Goal: Task Accomplishment & Management: Manage account settings

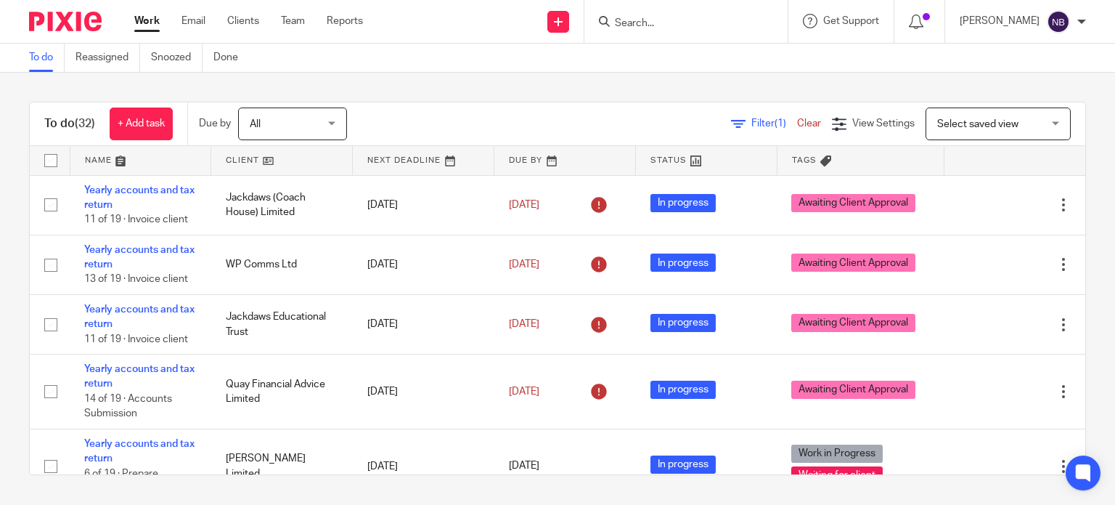
scroll to position [1583, 0]
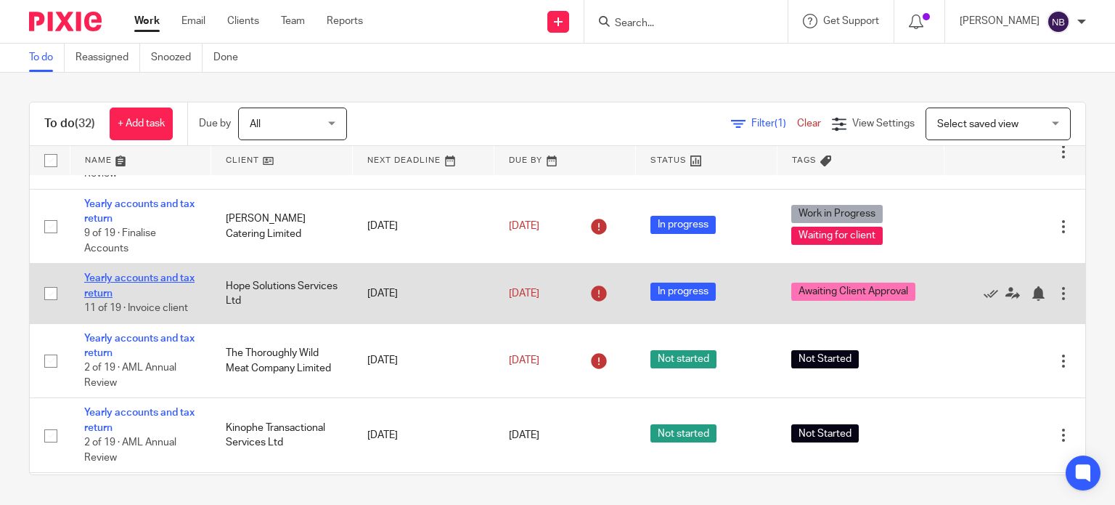
click at [122, 298] on link "Yearly accounts and tax return" at bounding box center [139, 285] width 110 height 25
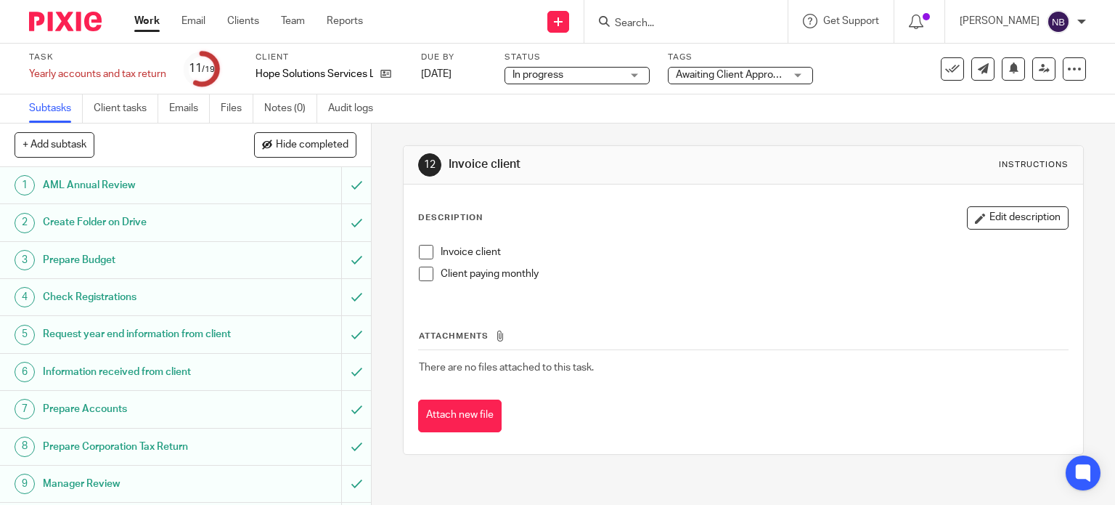
click at [139, 344] on h1 "Request year end information from client" at bounding box center [137, 334] width 189 height 22
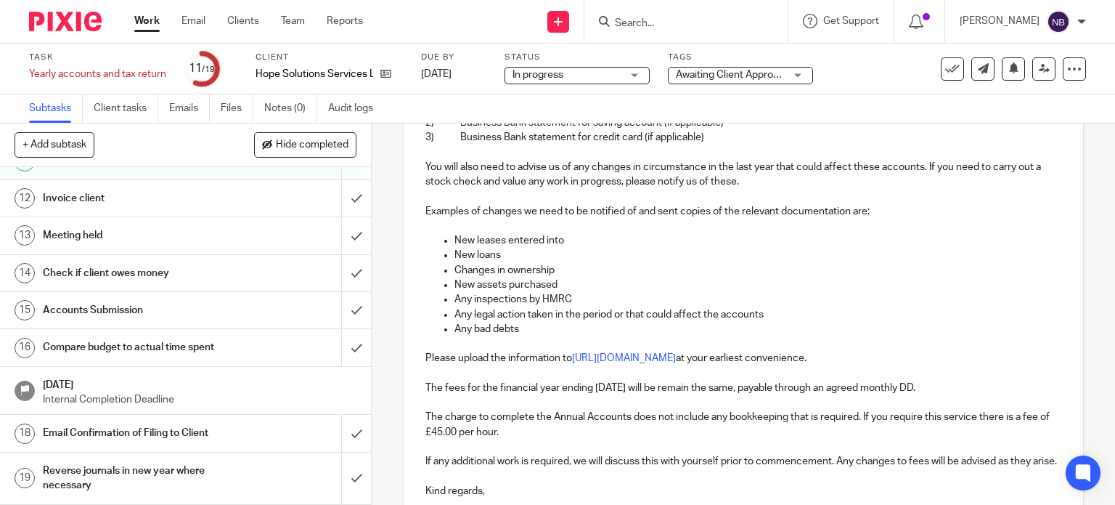
scroll to position [409, 0]
click at [205, 208] on h1 "Invoice client" at bounding box center [137, 198] width 189 height 22
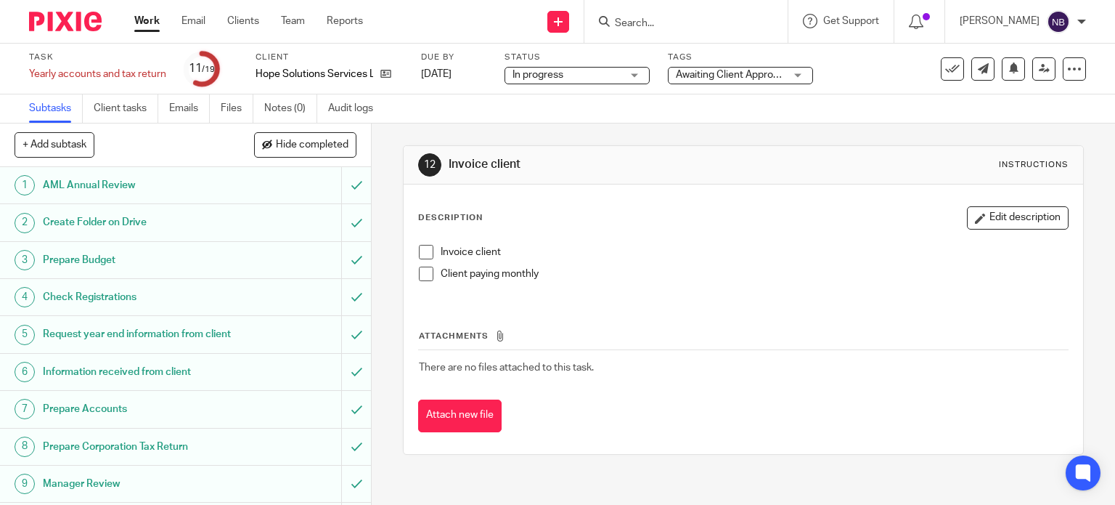
click at [425, 275] on span at bounding box center [426, 273] width 15 height 15
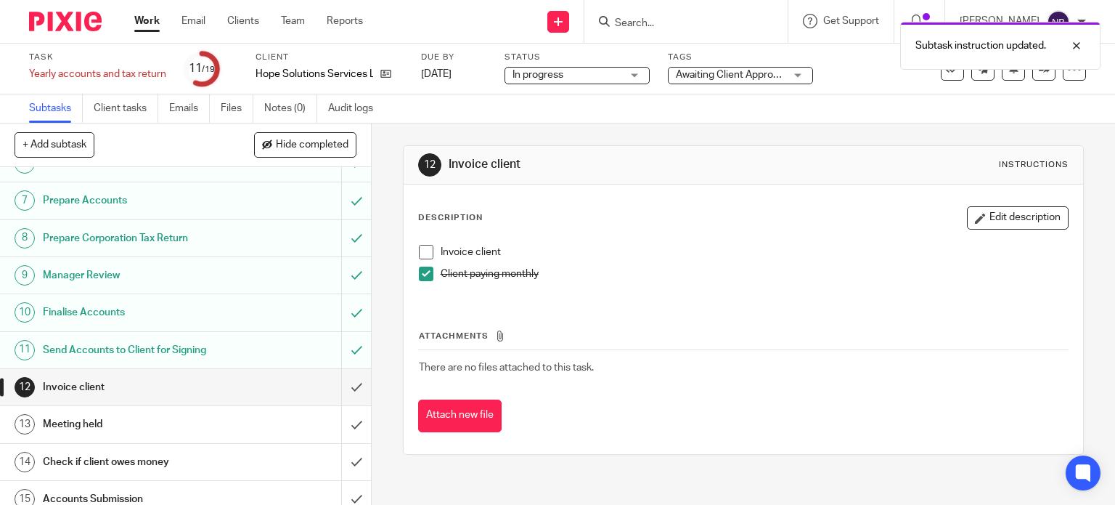
scroll to position [363, 0]
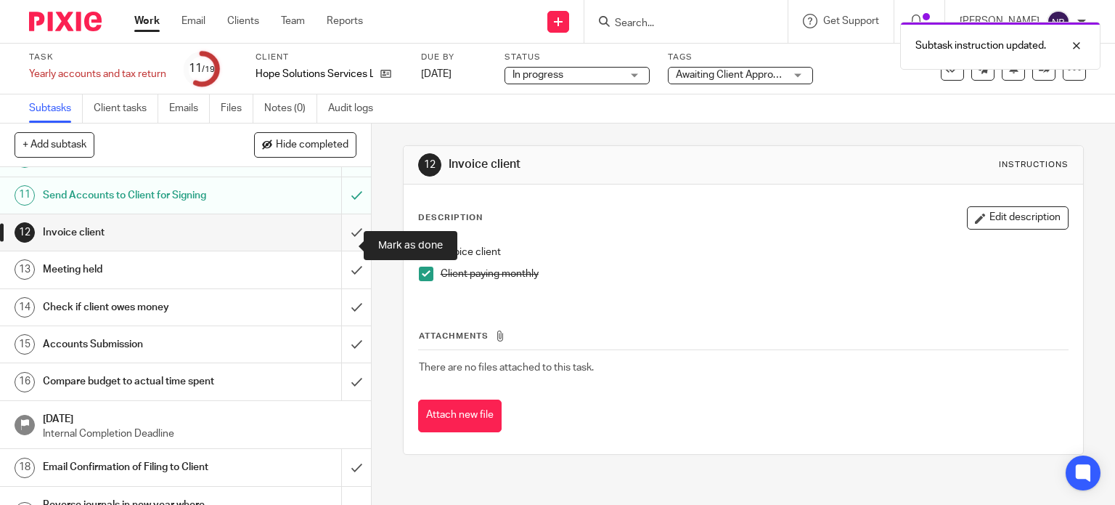
click at [332, 243] on input "submit" at bounding box center [185, 232] width 371 height 36
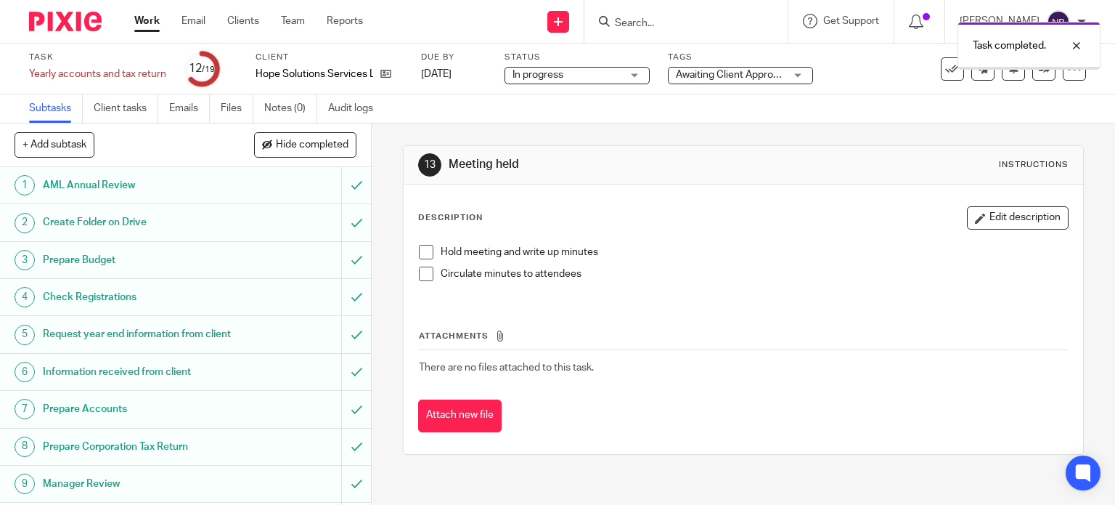
click at [729, 75] on span "Awaiting Client Approval" at bounding box center [731, 75] width 110 height 10
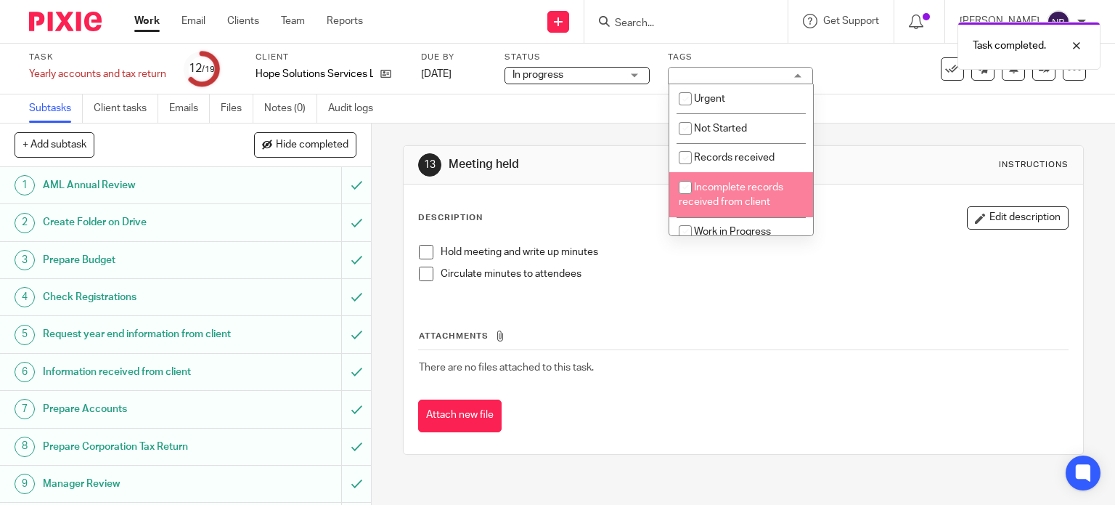
scroll to position [206, 0]
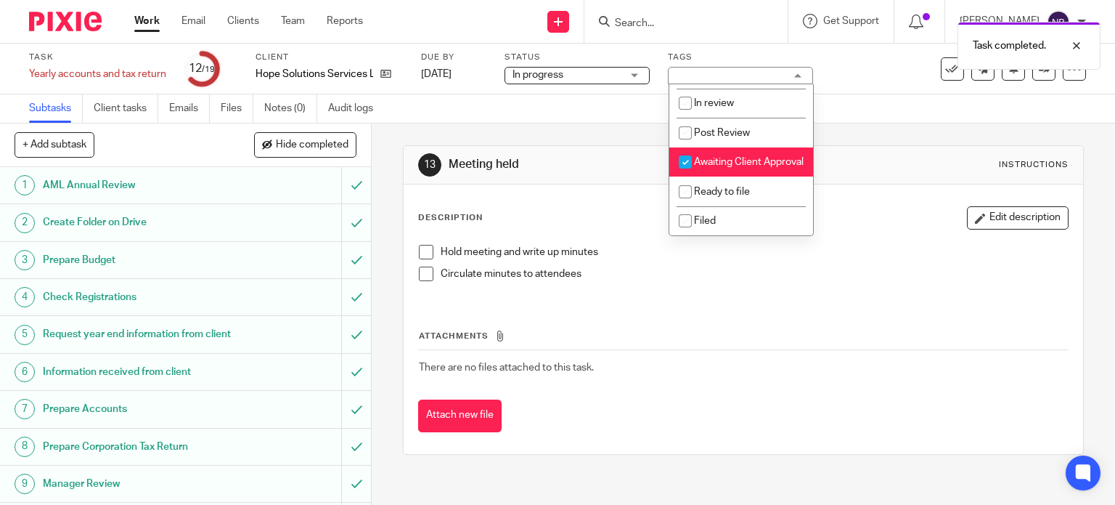
click at [719, 155] on li "Awaiting Client Approval" at bounding box center [741, 162] width 144 height 30
checkbox input "false"
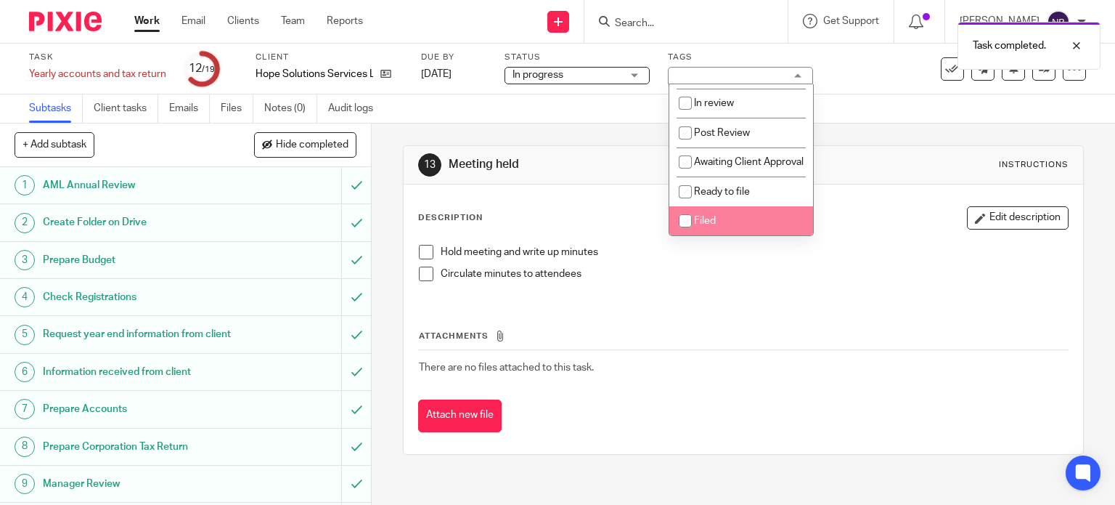
click at [698, 221] on input "checkbox" at bounding box center [686, 221] width 28 height 28
checkbox input "true"
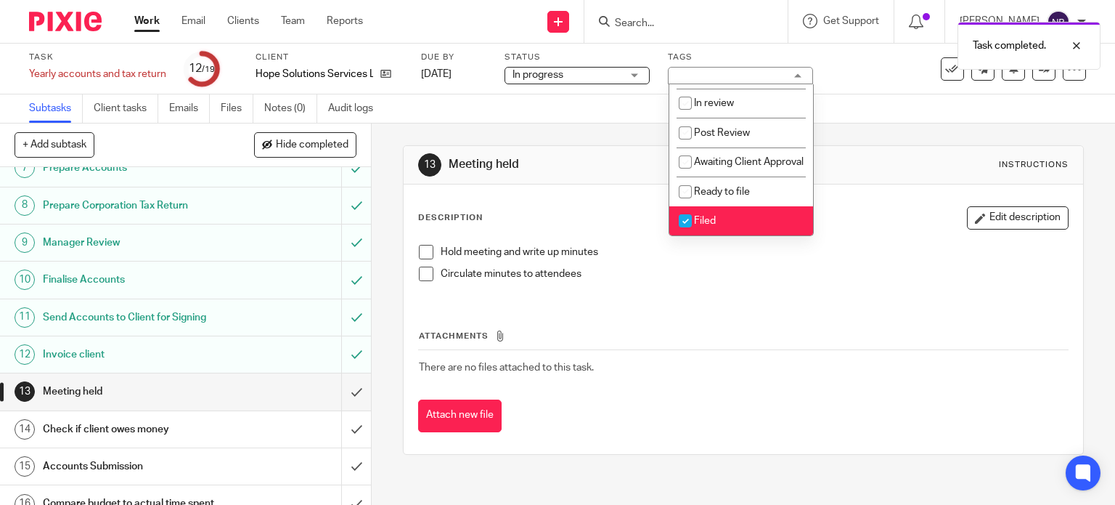
scroll to position [290, 0]
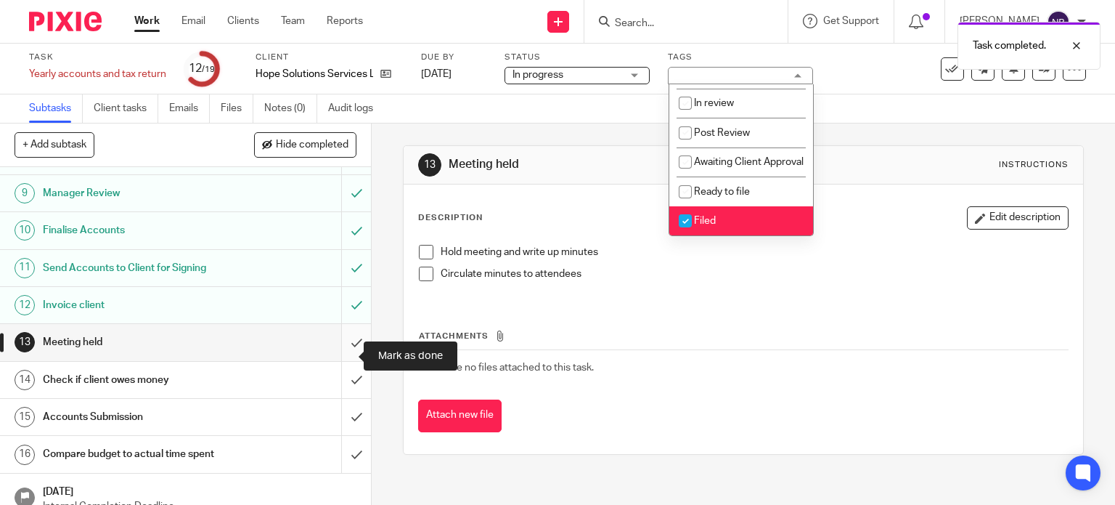
click at [345, 355] on input "submit" at bounding box center [185, 342] width 371 height 36
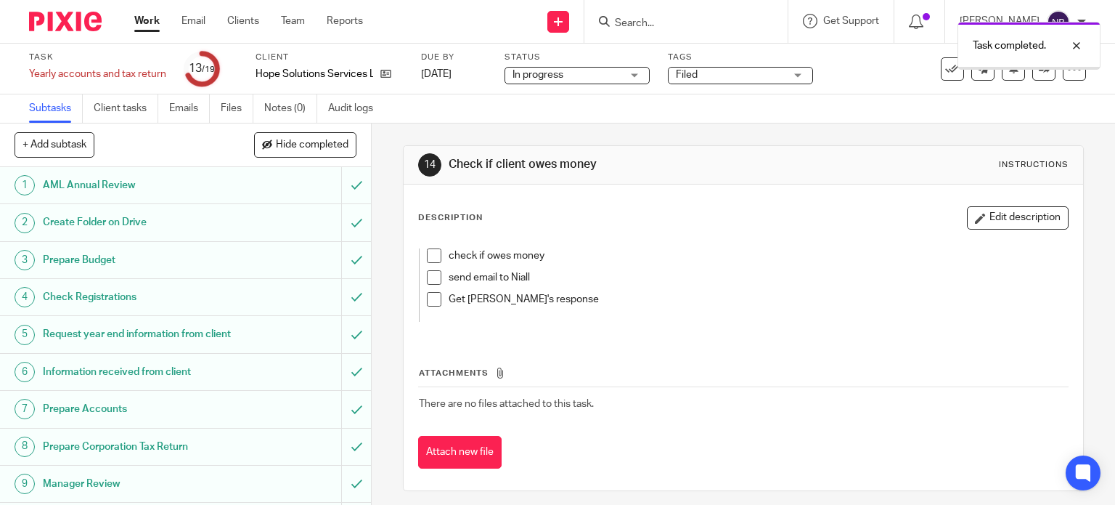
scroll to position [409, 0]
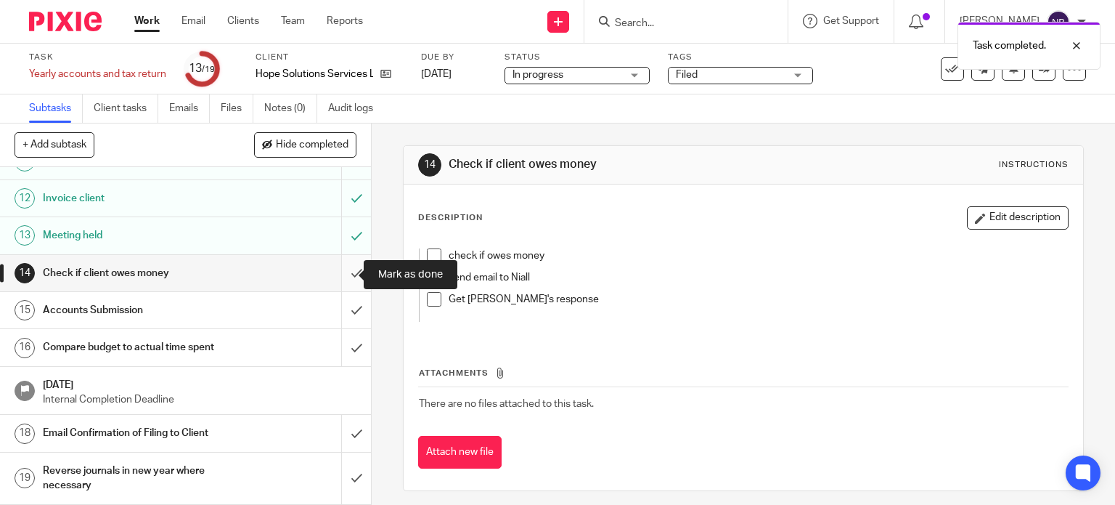
click at [343, 281] on input "submit" at bounding box center [185, 273] width 371 height 36
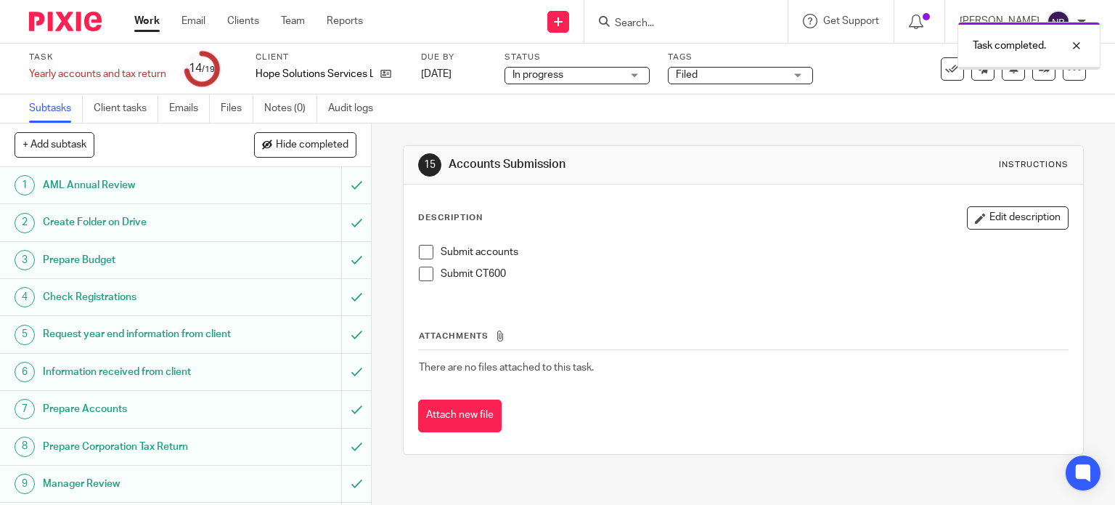
scroll to position [409, 0]
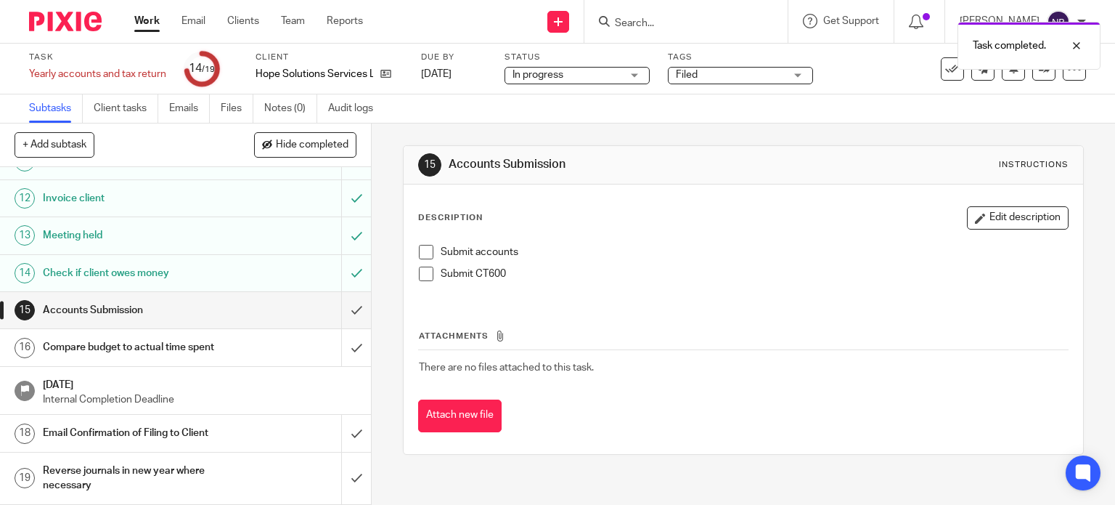
click at [422, 276] on span at bounding box center [426, 273] width 15 height 15
click at [423, 251] on span at bounding box center [426, 252] width 15 height 15
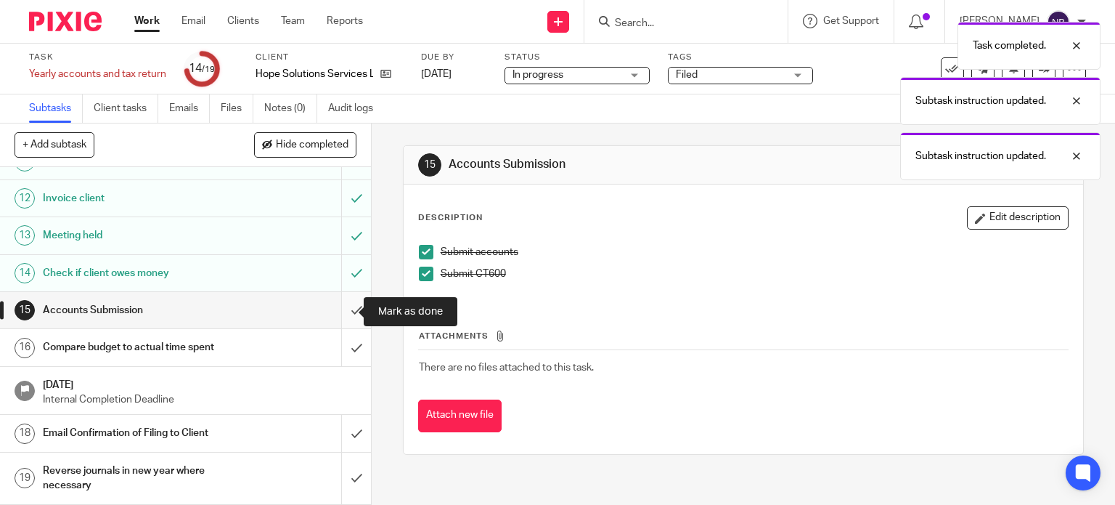
click at [344, 316] on input "submit" at bounding box center [185, 310] width 371 height 36
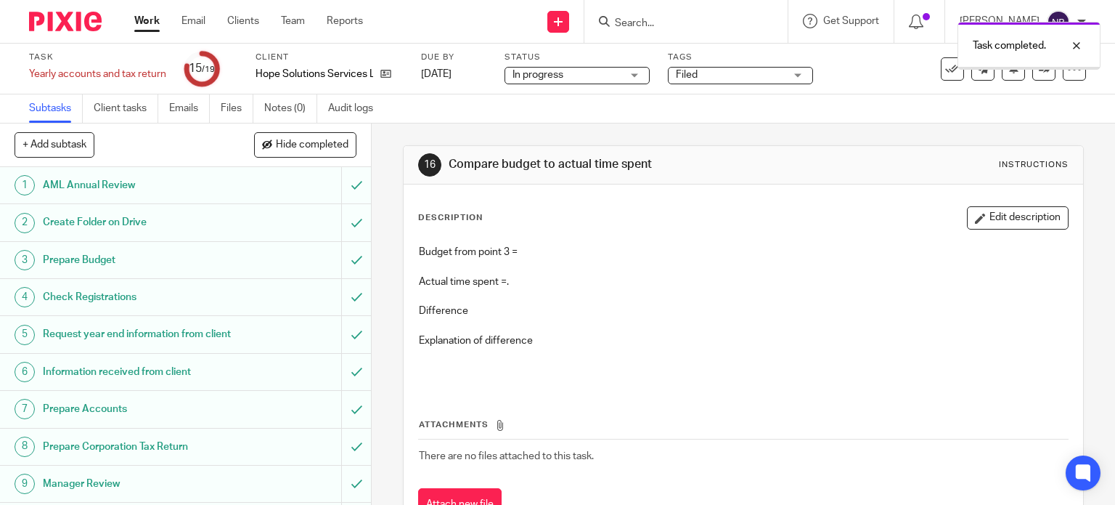
scroll to position [409, 0]
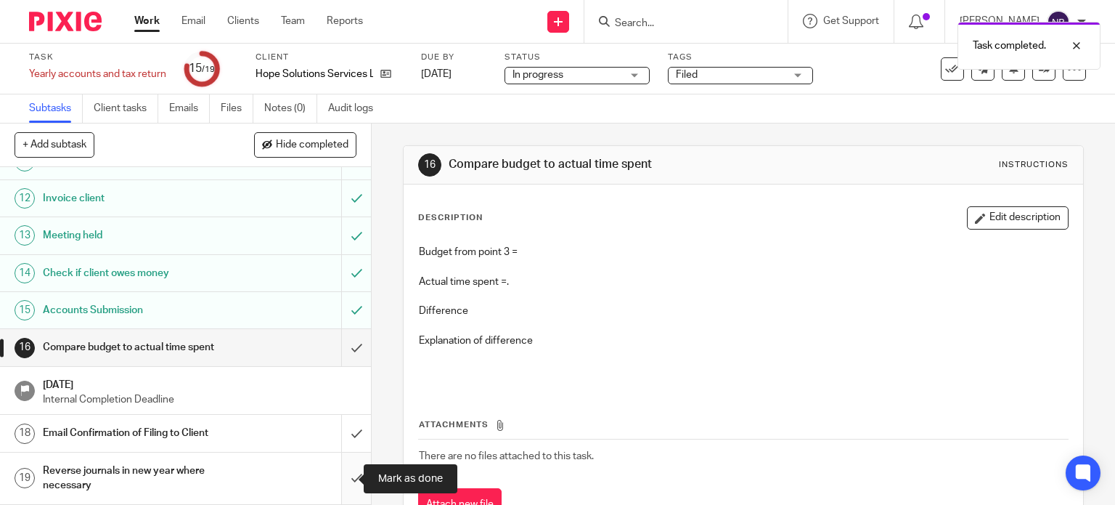
click at [335, 481] on input "submit" at bounding box center [185, 478] width 371 height 52
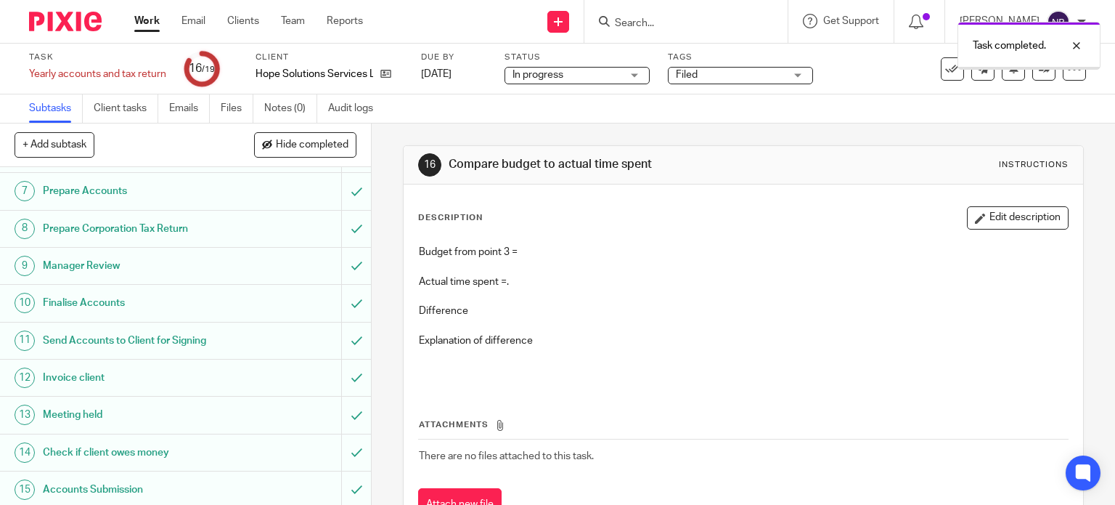
scroll to position [409, 0]
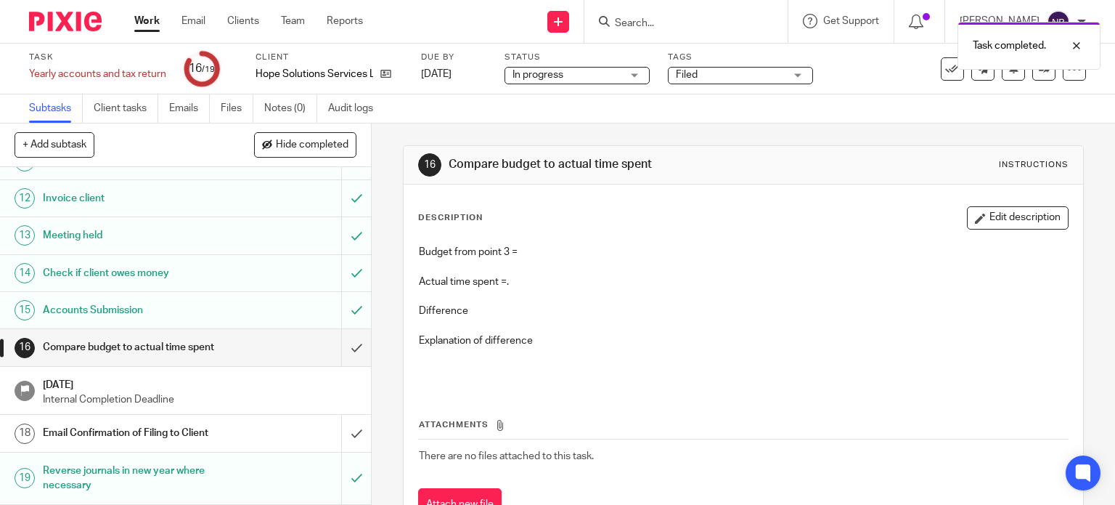
click at [202, 433] on h1 "Email Confirmation of Filing to Client" at bounding box center [137, 433] width 189 height 22
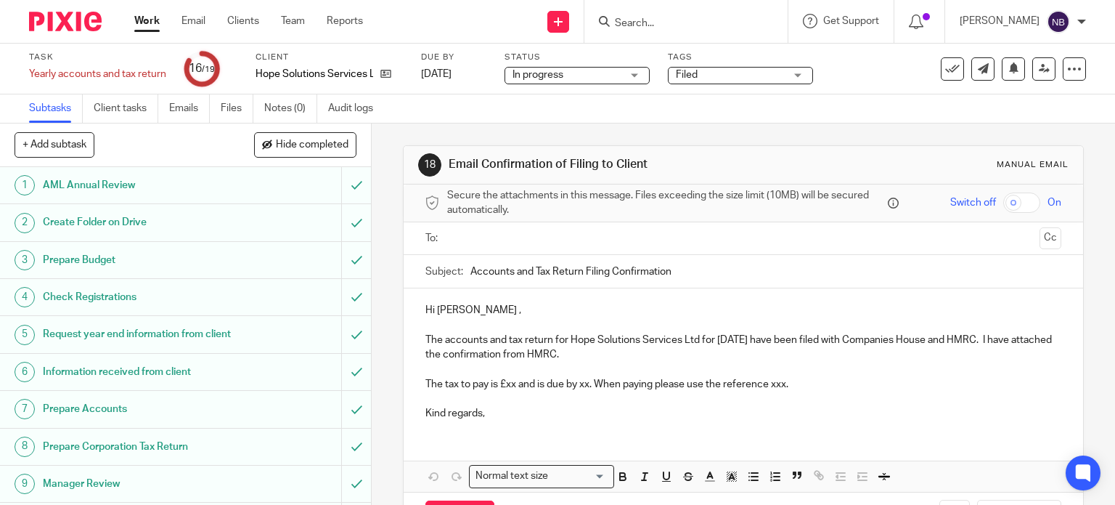
click at [526, 228] on ul at bounding box center [745, 239] width 592 height 24
click at [521, 237] on input "text" at bounding box center [743, 238] width 582 height 17
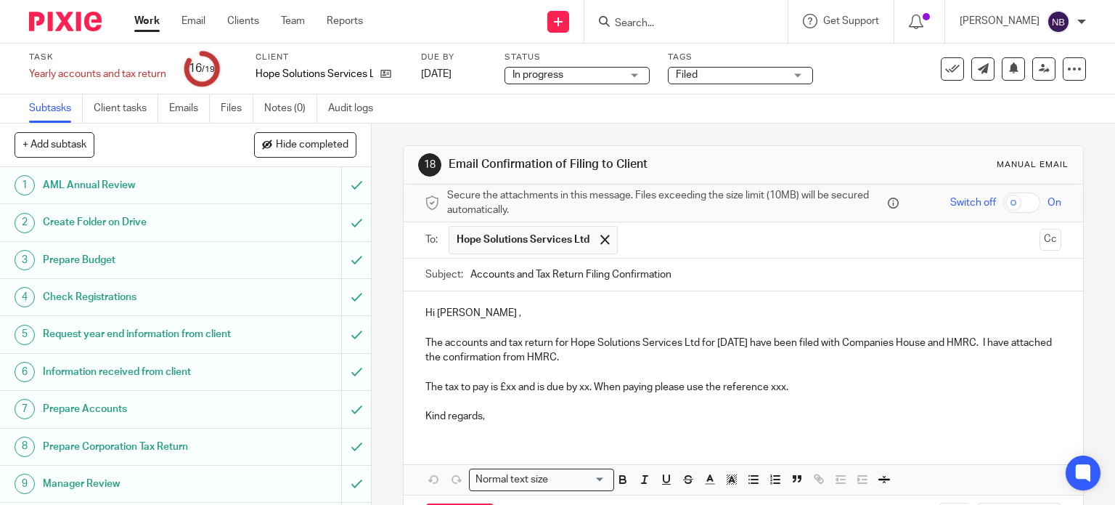
click at [488, 311] on p "Hi Lindsay ," at bounding box center [743, 313] width 637 height 15
click at [511, 387] on p "The tax to pay is £xx and is due by xx. When paying please use the reference xx…" at bounding box center [743, 387] width 637 height 15
click at [891, 385] on p "The tax to pay is ££23,954.29 and is due by 30/09/2025. When paying please use …" at bounding box center [743, 387] width 637 height 15
click at [618, 415] on p "Kind regards," at bounding box center [743, 416] width 637 height 15
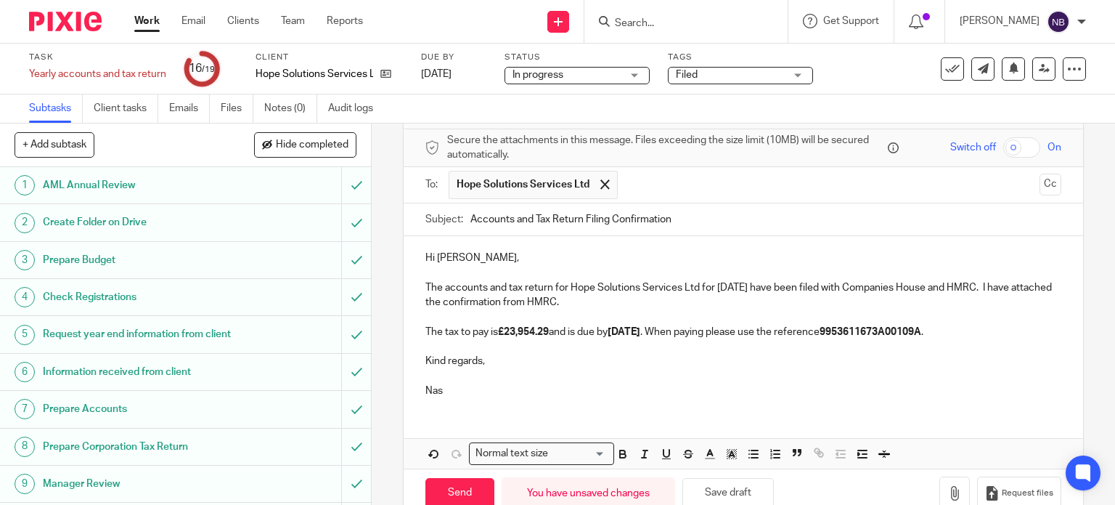
scroll to position [87, 0]
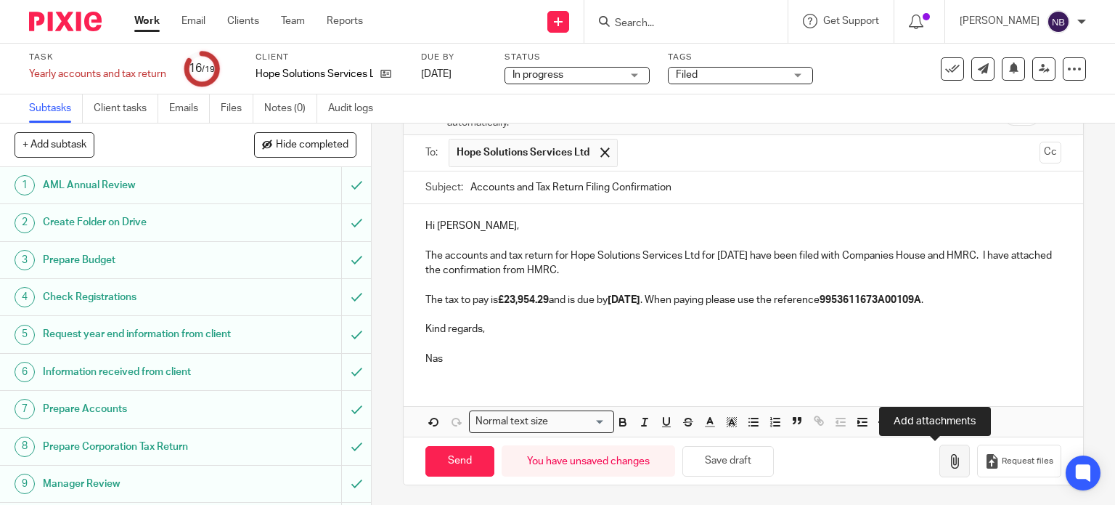
click at [947, 460] on icon "button" at bounding box center [954, 461] width 15 height 15
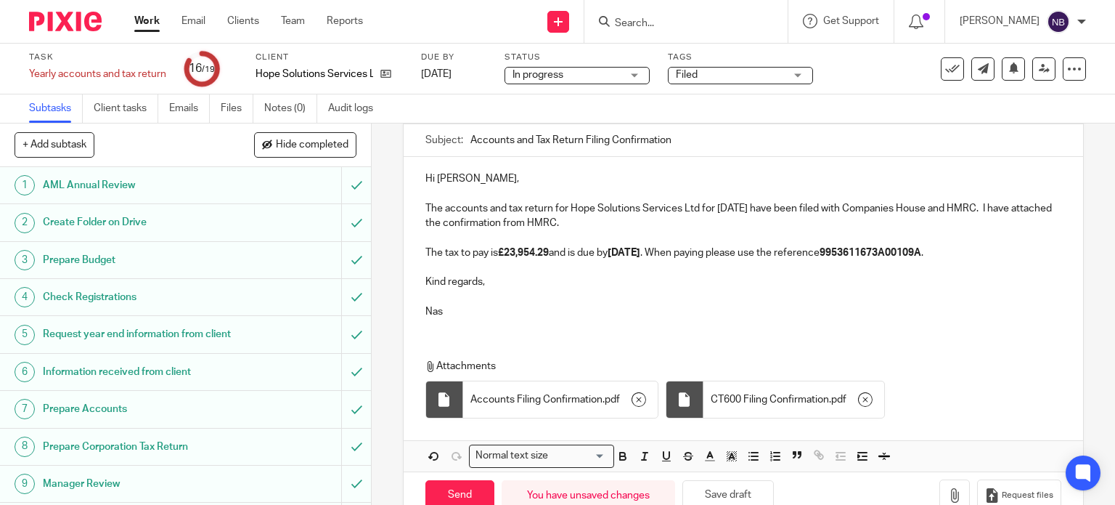
scroll to position [160, 0]
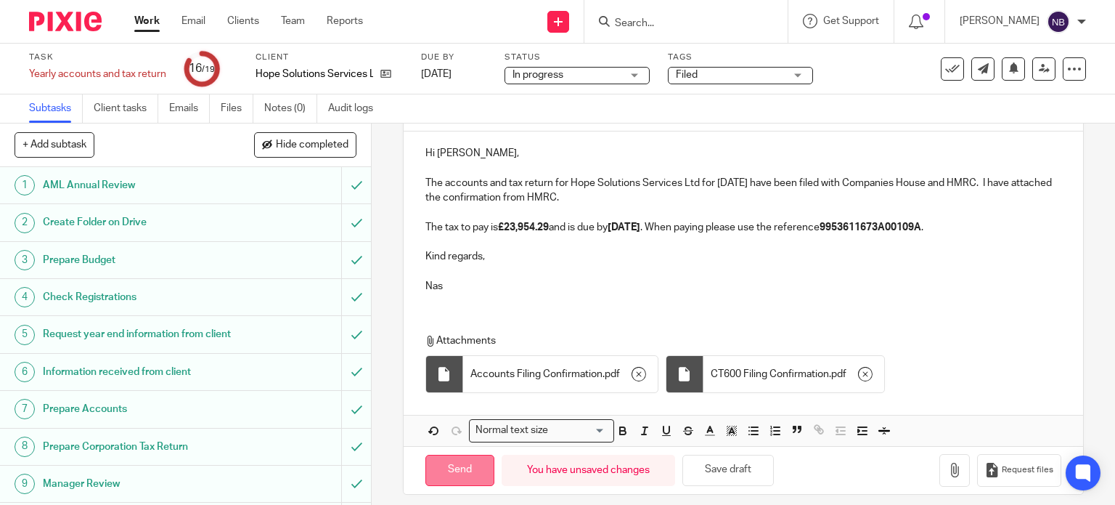
click at [465, 462] on input "Send" at bounding box center [459, 469] width 69 height 31
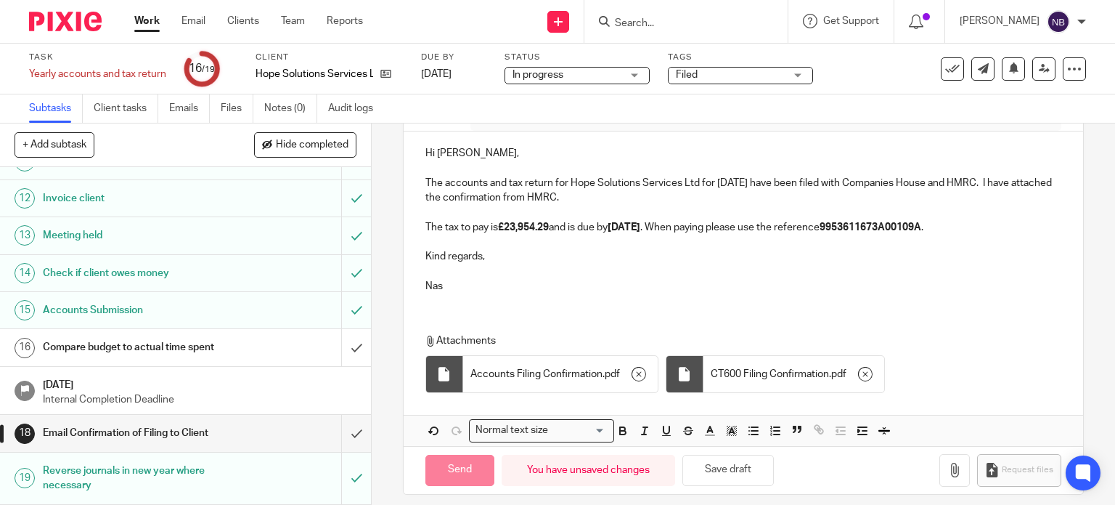
scroll to position [409, 0]
type input "Sent"
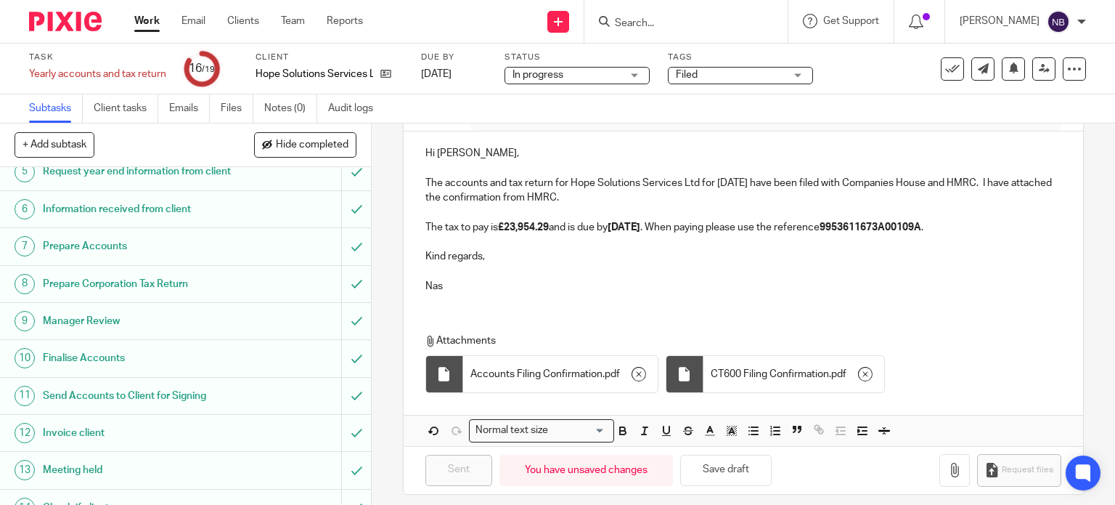
scroll to position [0, 0]
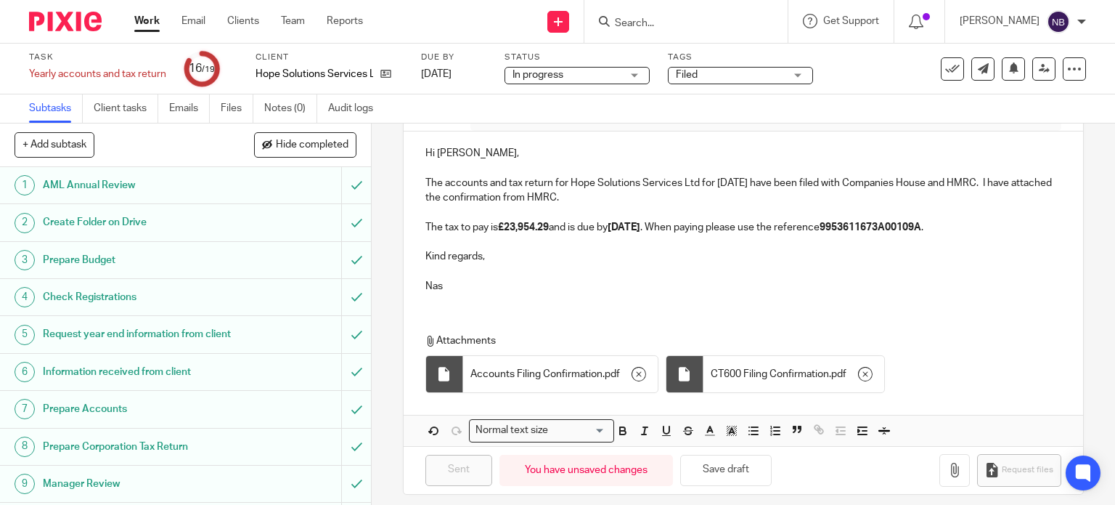
click at [119, 266] on h1 "Prepare Budget" at bounding box center [137, 260] width 189 height 22
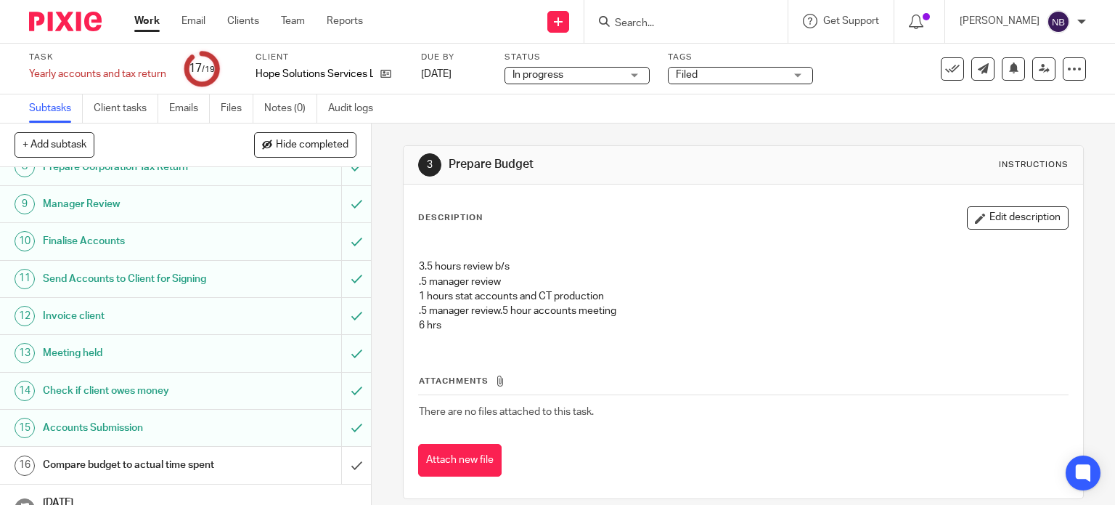
scroll to position [409, 0]
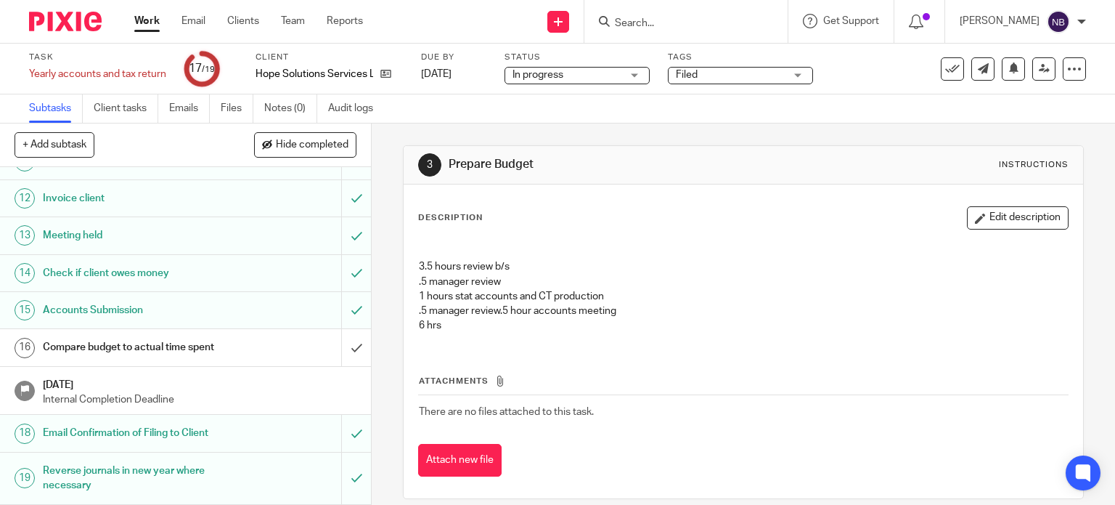
click at [216, 346] on h1 "Compare budget to actual time spent" at bounding box center [137, 347] width 189 height 22
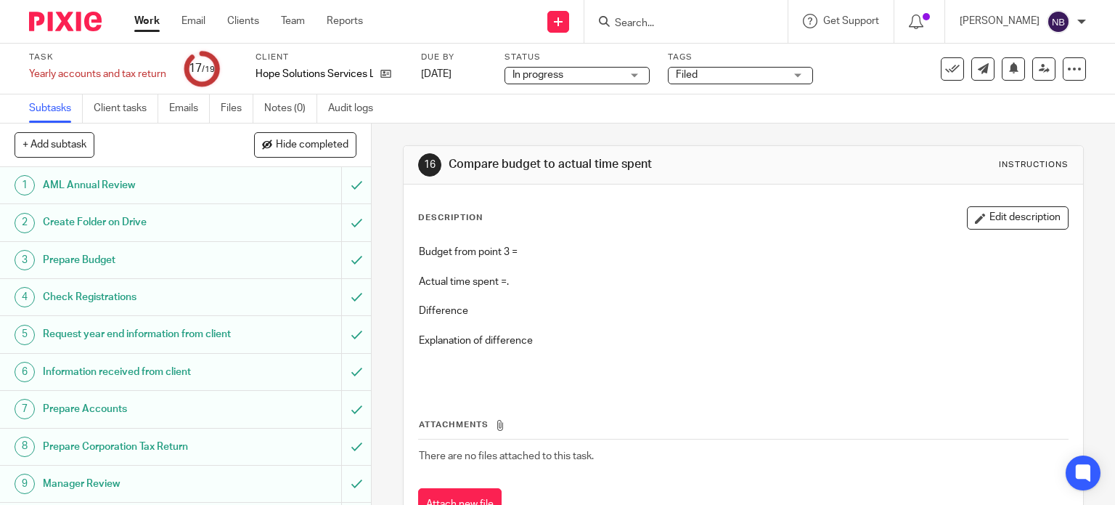
click at [1001, 213] on button "Edit description" at bounding box center [1018, 217] width 102 height 23
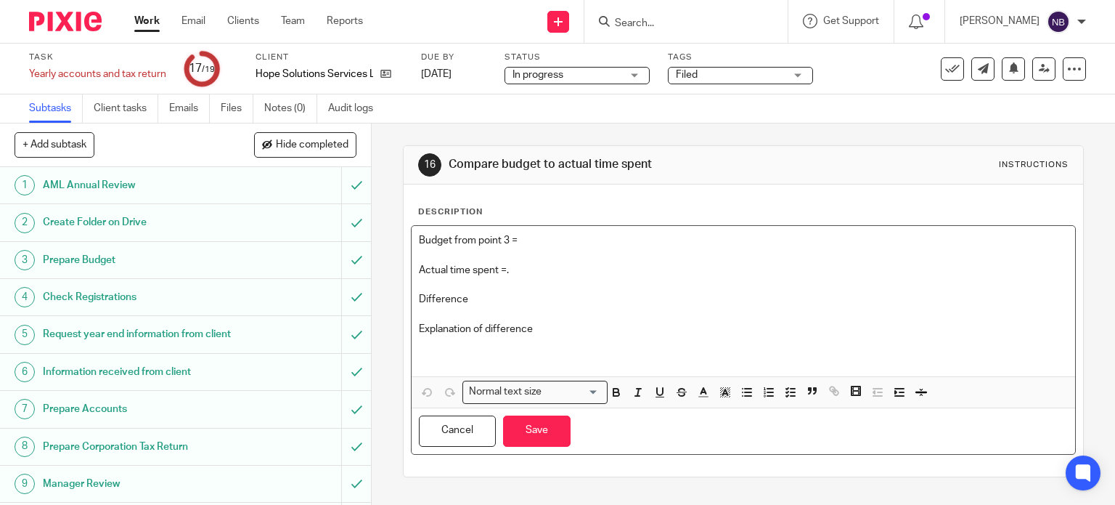
click at [574, 236] on p "Budget from point 3 =" at bounding box center [744, 240] width 650 height 15
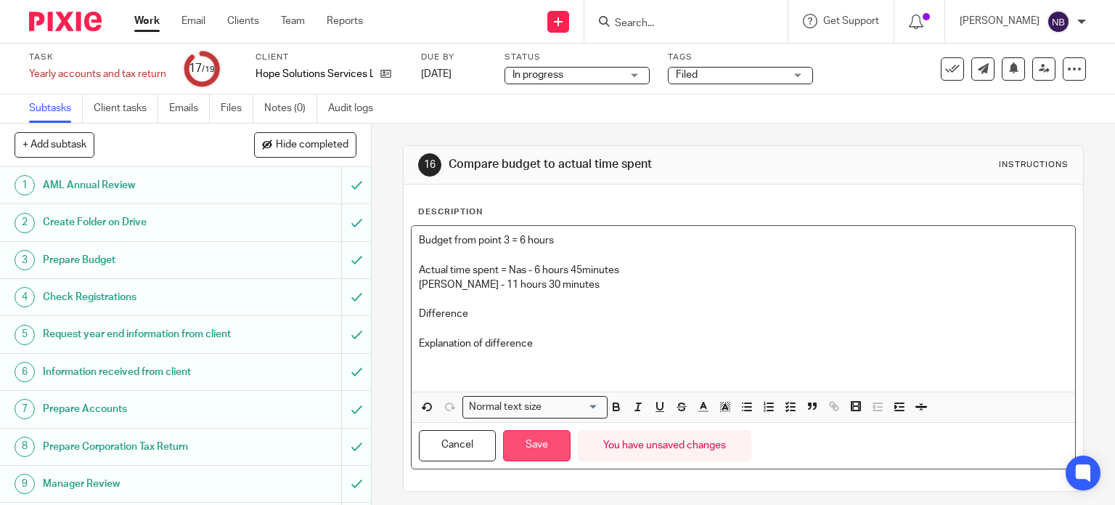
click at [528, 444] on button "Save" at bounding box center [537, 445] width 68 height 31
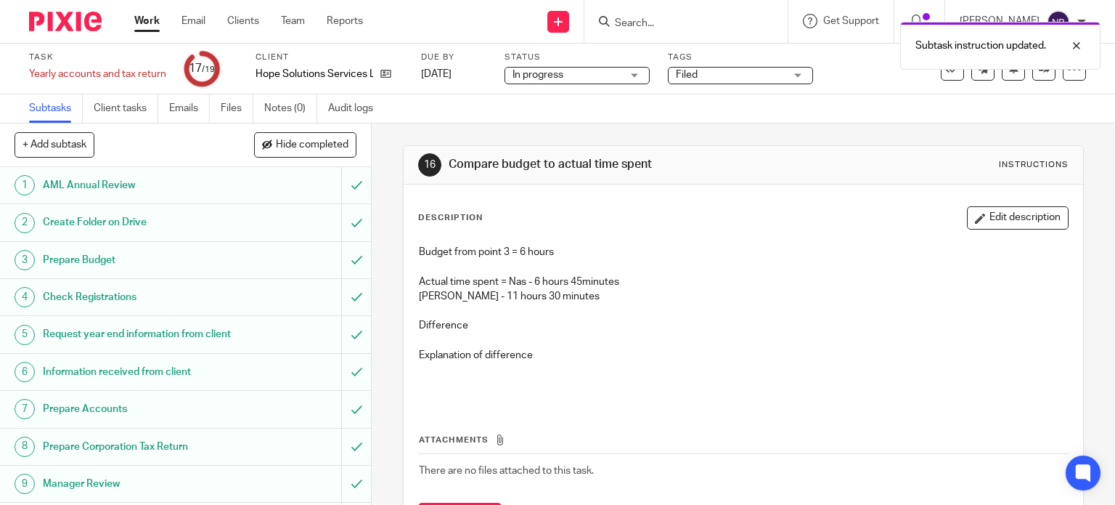
click at [147, 16] on link "Work" at bounding box center [146, 21] width 25 height 15
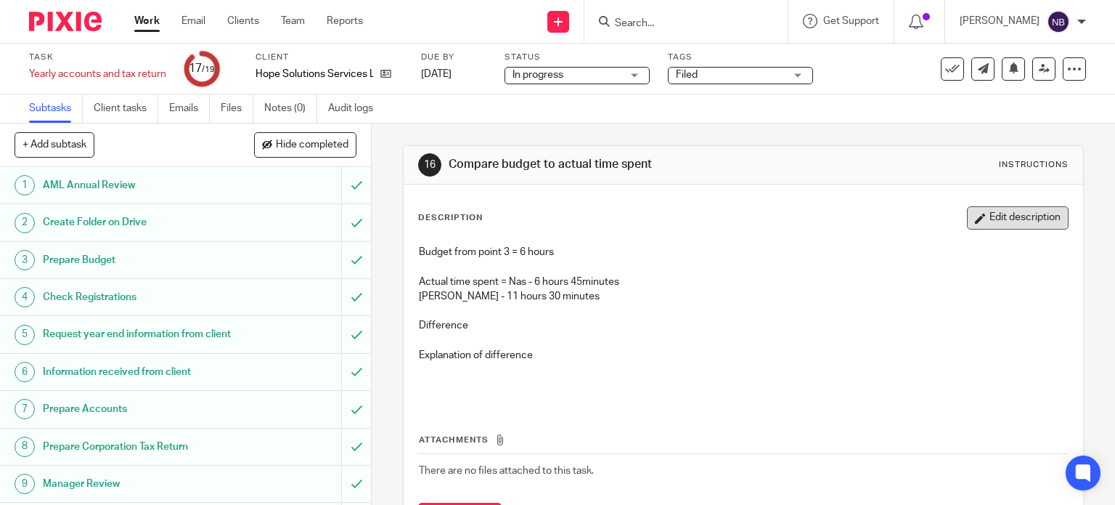
click at [975, 224] on button "Edit description" at bounding box center [1018, 217] width 102 height 23
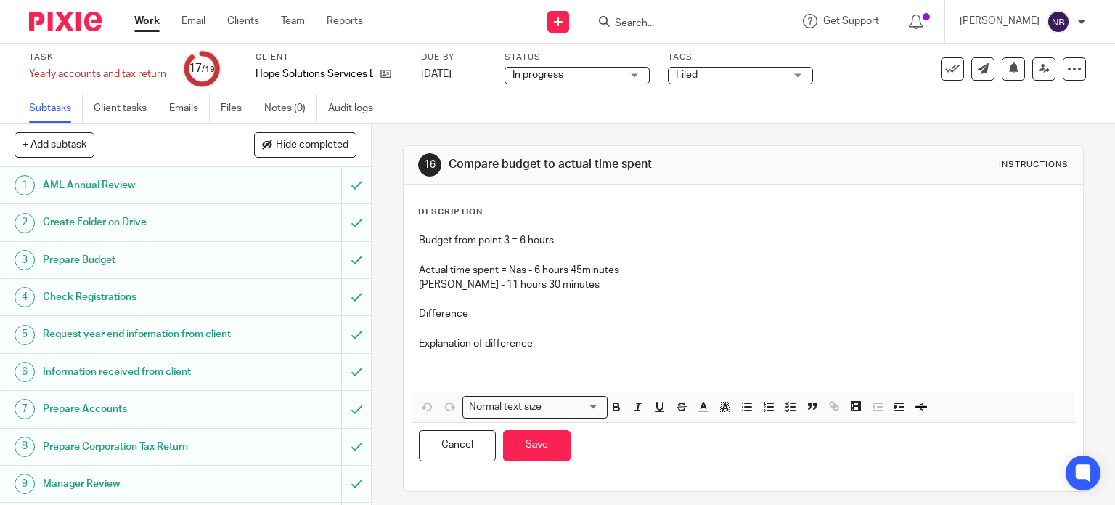
click at [514, 310] on p "Difference" at bounding box center [744, 313] width 650 height 15
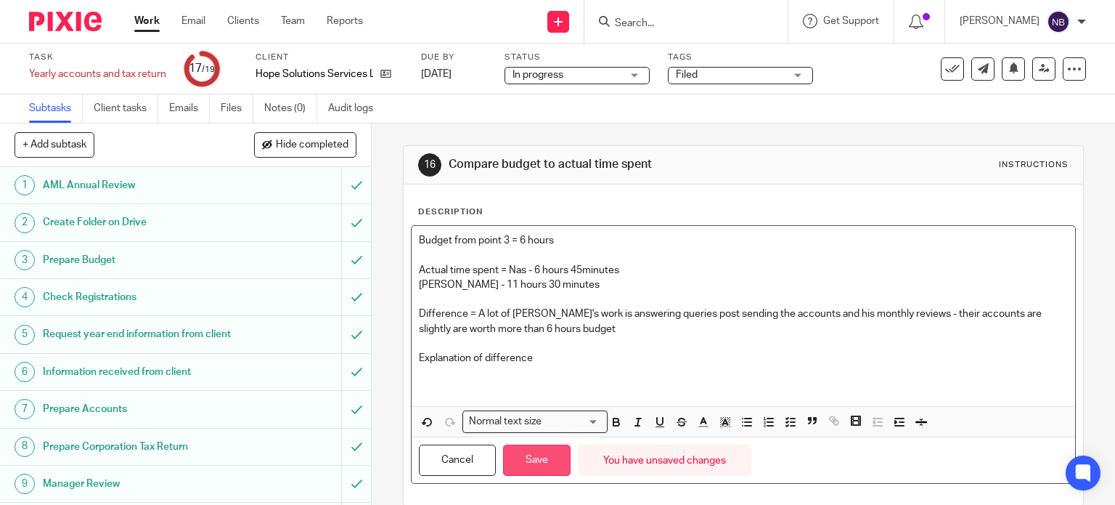
click at [544, 454] on button "Save" at bounding box center [537, 459] width 68 height 31
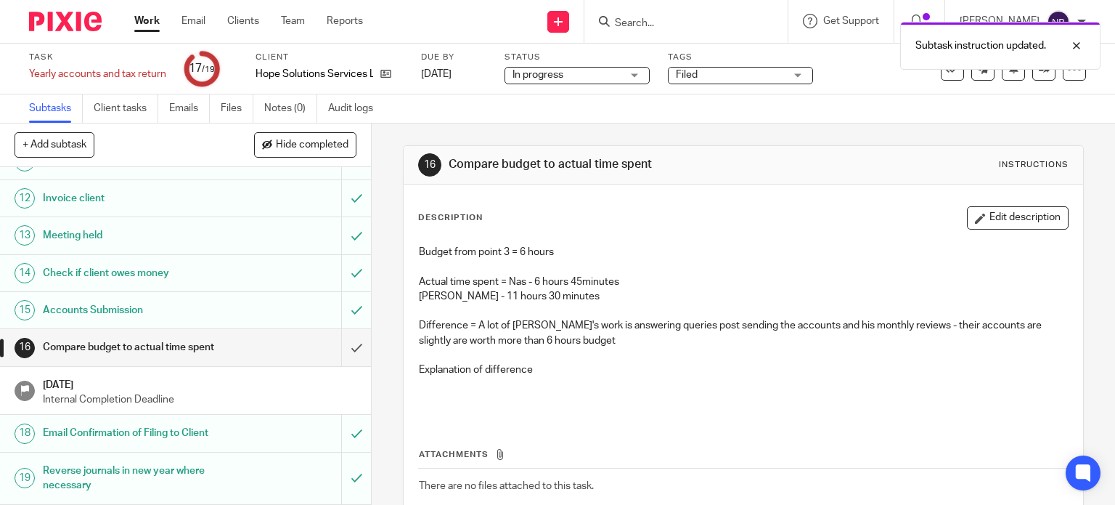
scroll to position [409, 0]
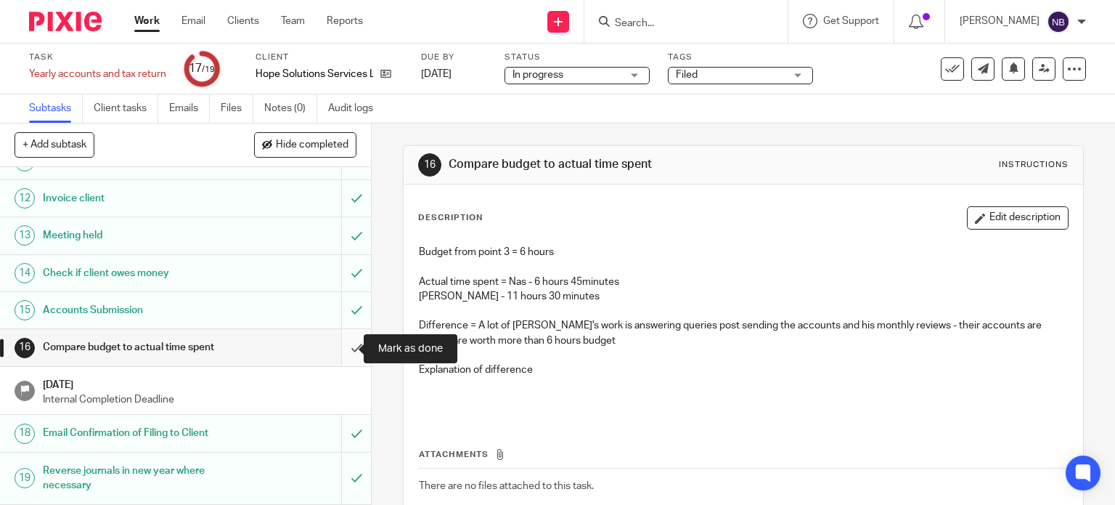
click at [342, 345] on input "submit" at bounding box center [185, 347] width 371 height 36
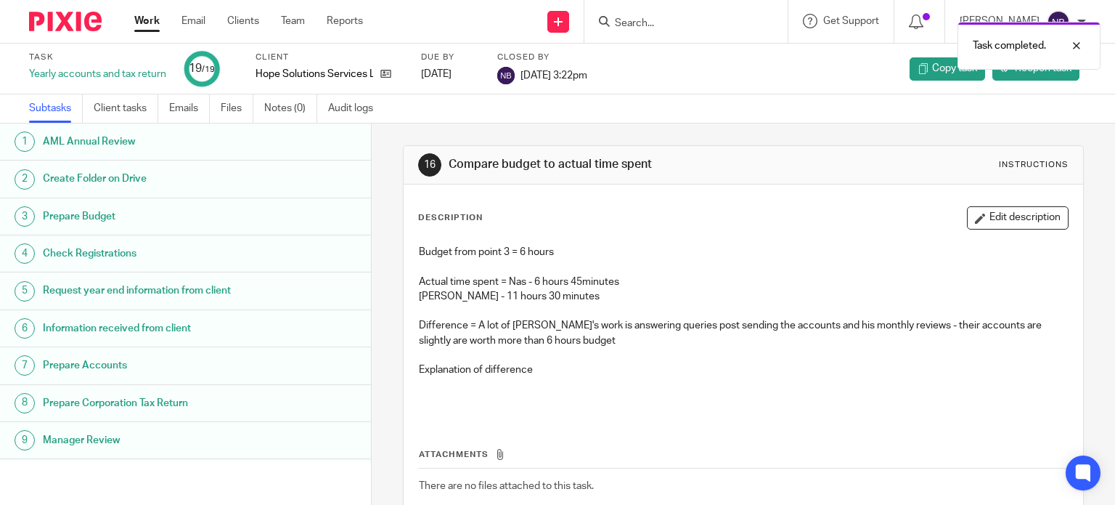
click at [147, 23] on link "Work" at bounding box center [146, 21] width 25 height 15
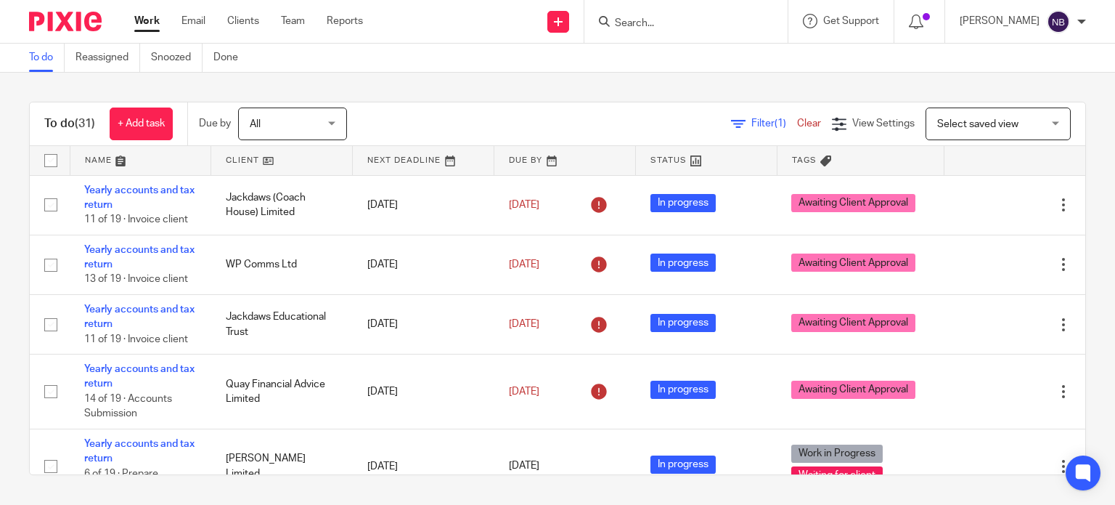
click at [151, 20] on link "Work" at bounding box center [146, 21] width 25 height 15
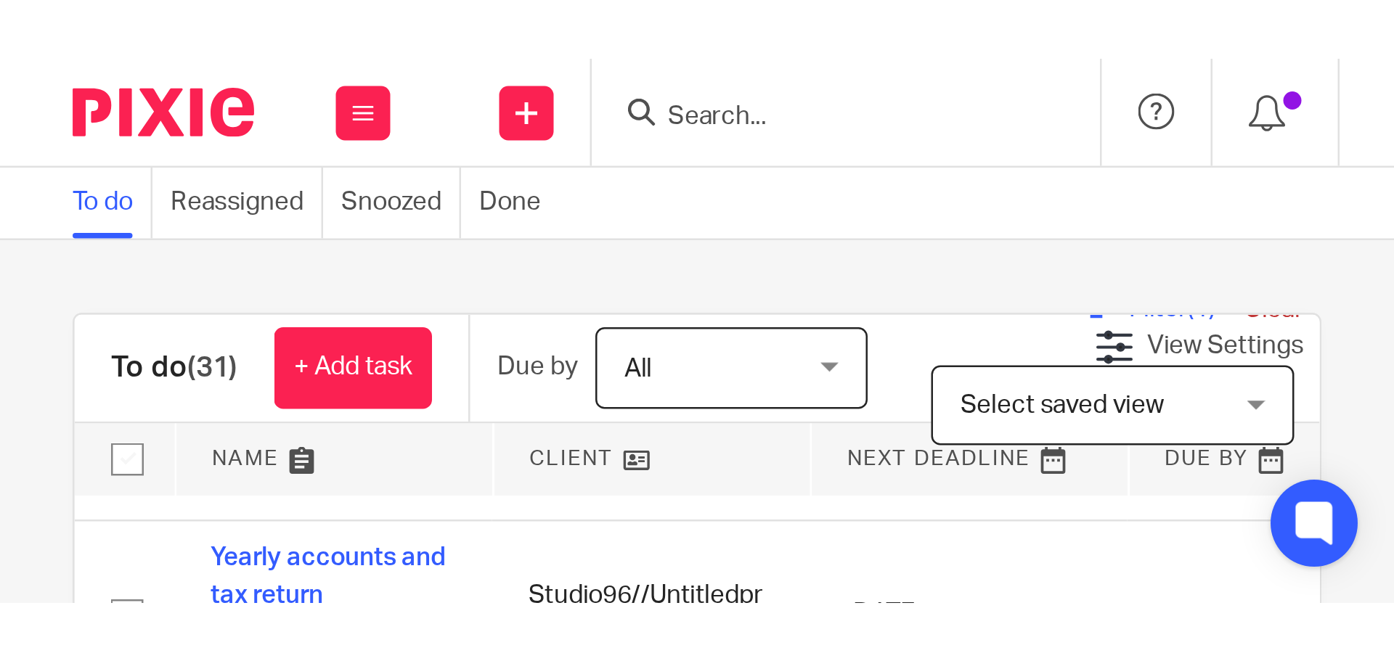
scroll to position [362, 0]
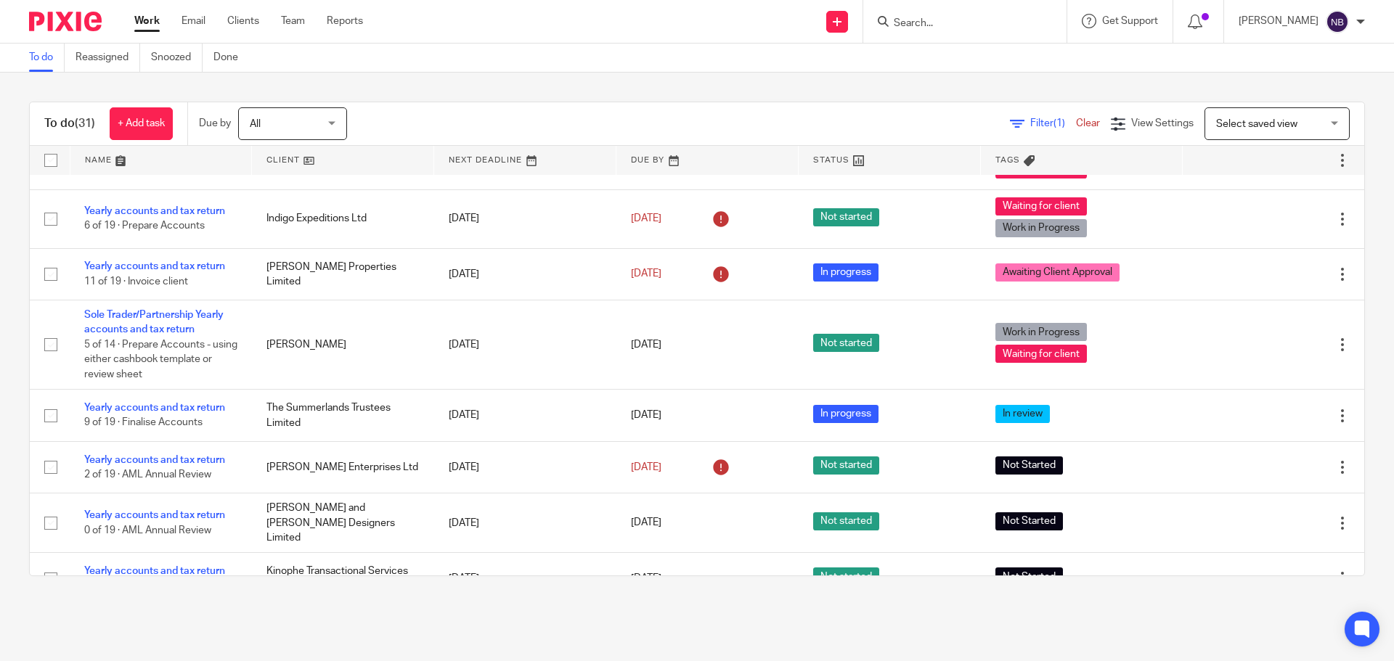
click at [153, 17] on link "Work" at bounding box center [146, 21] width 25 height 15
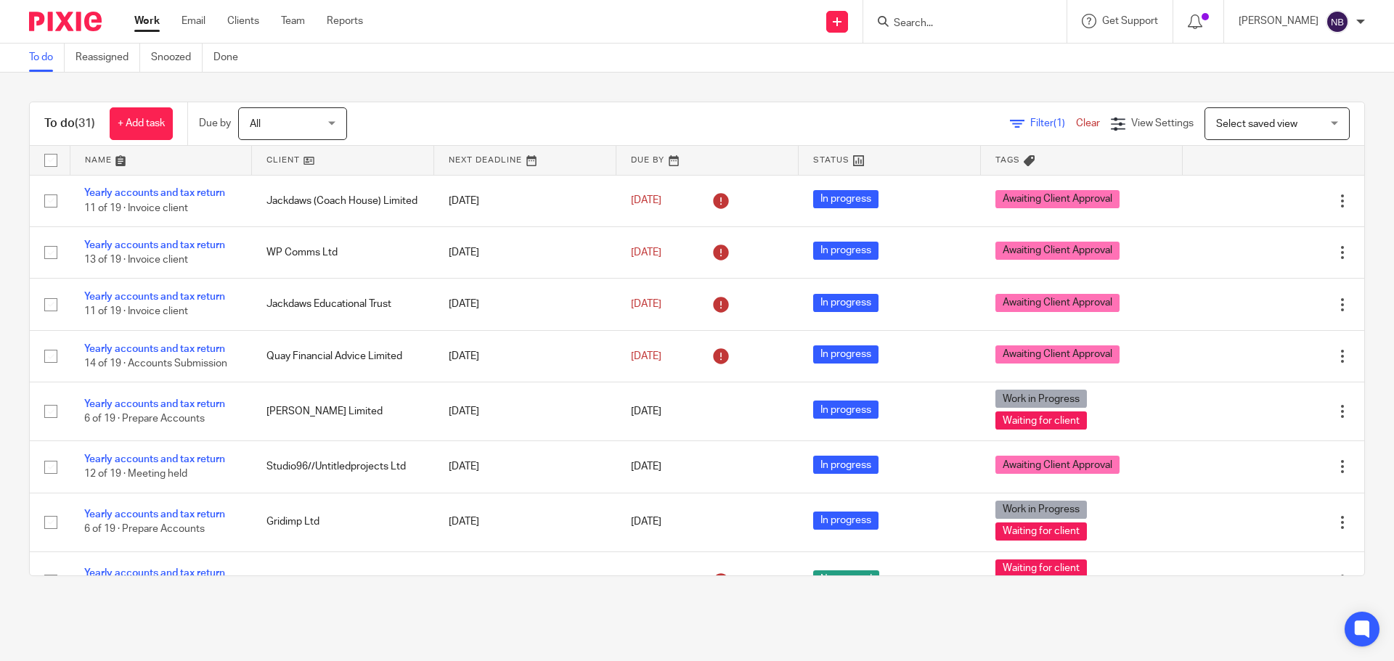
click at [627, 94] on div "To do (31) + Add task Due by All All [DATE] [DATE] This week Next week This mon…" at bounding box center [697, 339] width 1394 height 533
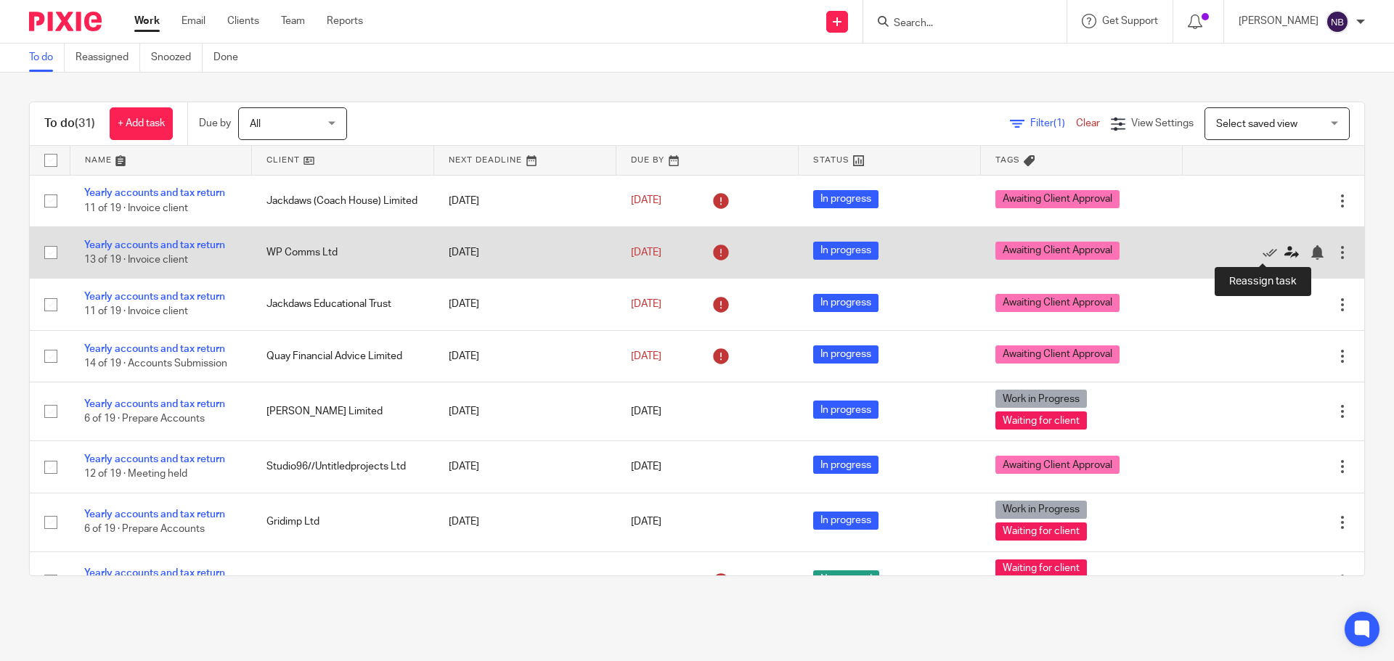
click at [1284, 253] on icon at bounding box center [1291, 252] width 15 height 15
click at [1284, 248] on icon at bounding box center [1291, 252] width 15 height 15
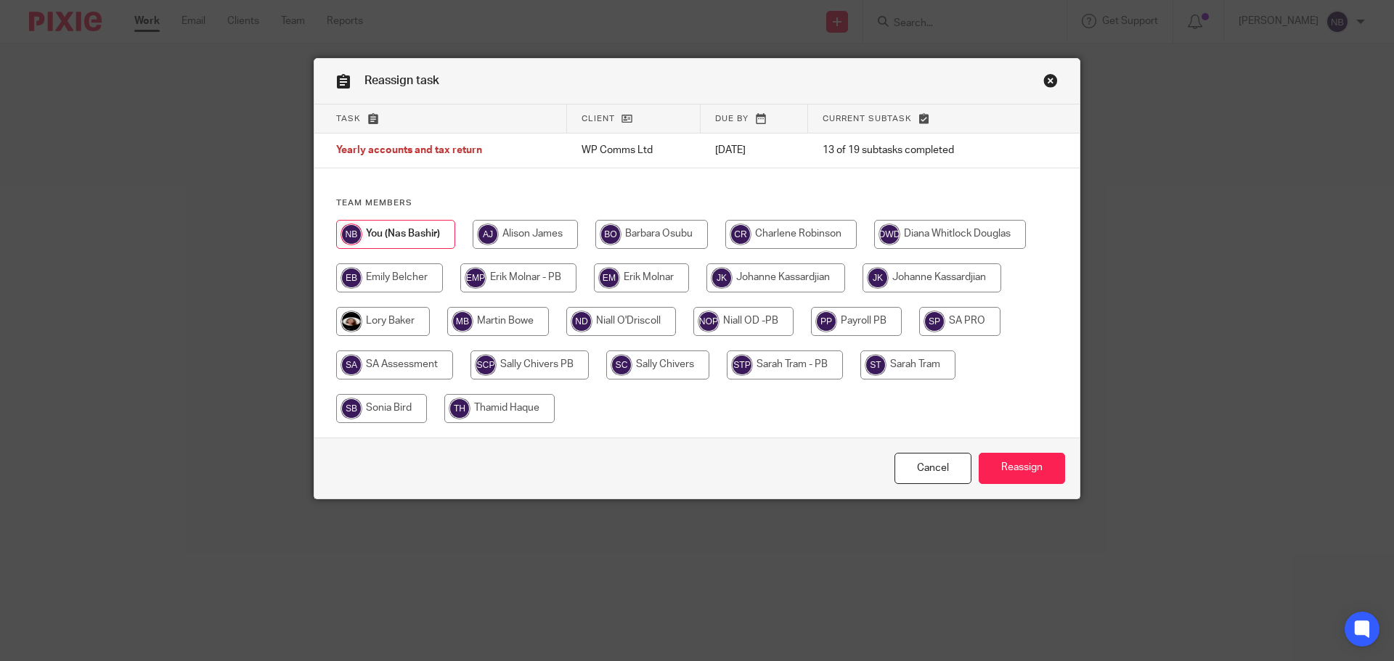
click at [648, 282] on input "radio" at bounding box center [641, 278] width 95 height 29
radio input "true"
click at [540, 277] on input "radio" at bounding box center [518, 278] width 116 height 29
radio input "true"
click at [990, 474] on input "Reassign" at bounding box center [1022, 468] width 86 height 31
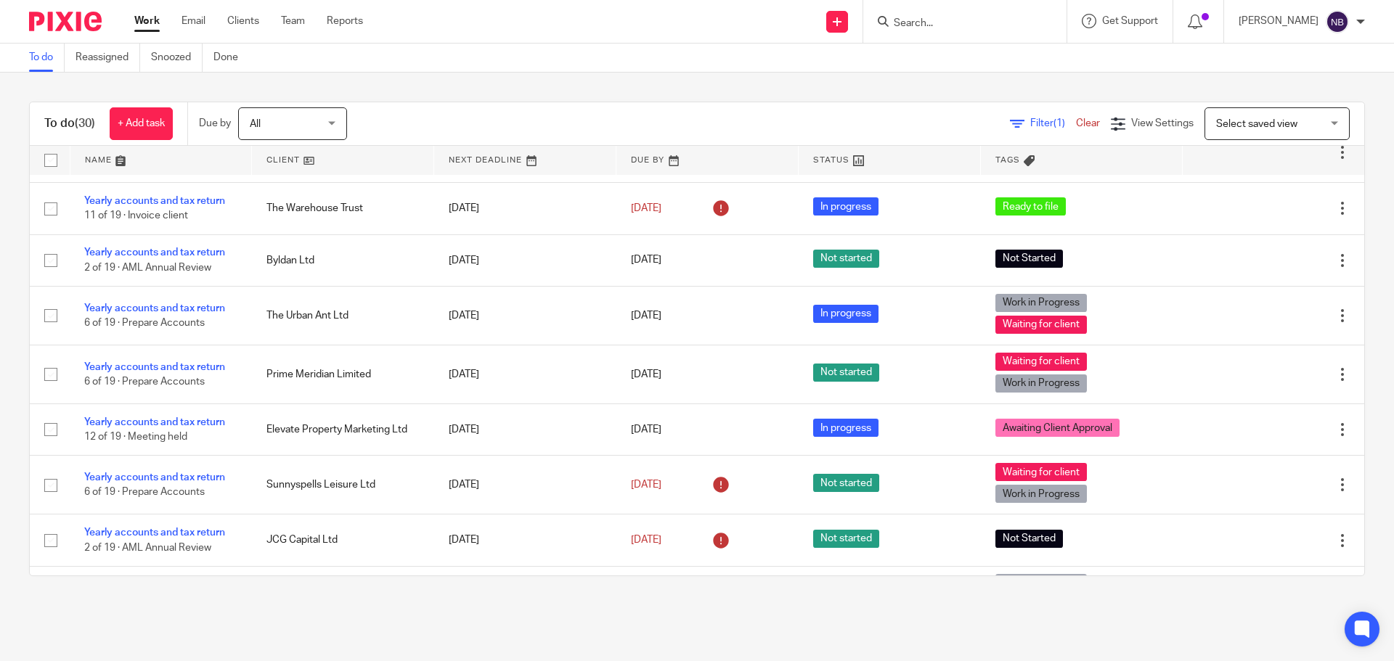
scroll to position [1016, 0]
click at [640, 94] on div "To do (30) + Add task Due by All All Today Tomorrow This week Next week This mo…" at bounding box center [697, 339] width 1394 height 533
drag, startPoint x: 640, startPoint y: 94, endPoint x: 600, endPoint y: 89, distance: 40.3
click at [600, 89] on div "To do (30) + Add task Due by All All Today Tomorrow This week Next week This mo…" at bounding box center [697, 339] width 1394 height 533
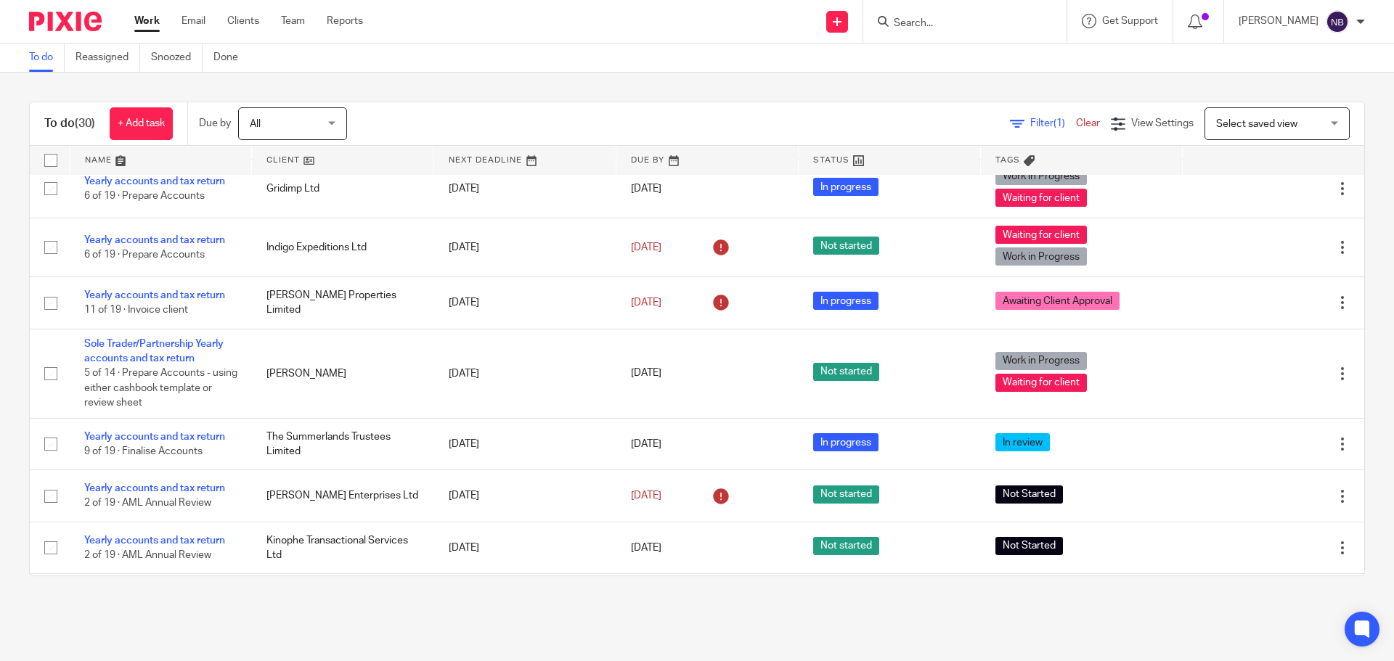
scroll to position [73, 0]
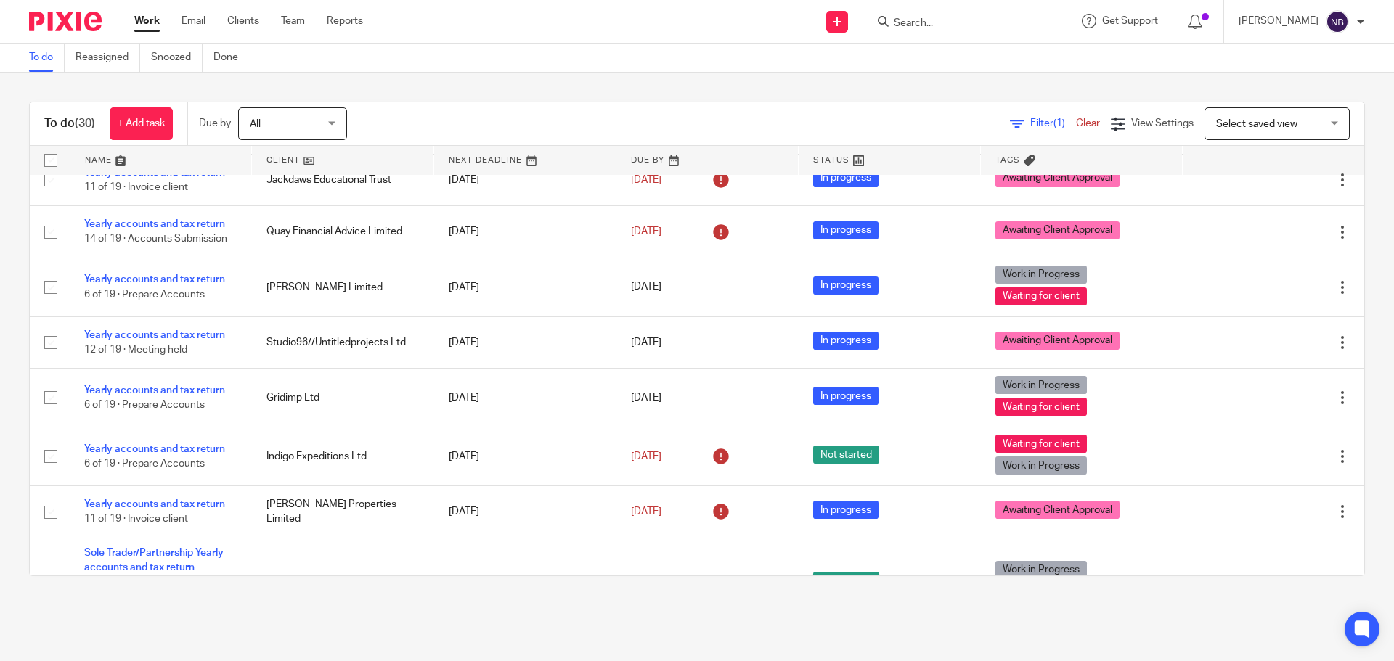
click at [756, 83] on div "To do (30) + Add task Due by All All Today Tomorrow This week Next week This mo…" at bounding box center [697, 339] width 1394 height 533
drag, startPoint x: 756, startPoint y: 83, endPoint x: 746, endPoint y: 83, distance: 10.9
click at [746, 83] on div "To do (30) + Add task Due by All All Today Tomorrow This week Next week This mo…" at bounding box center [697, 339] width 1394 height 533
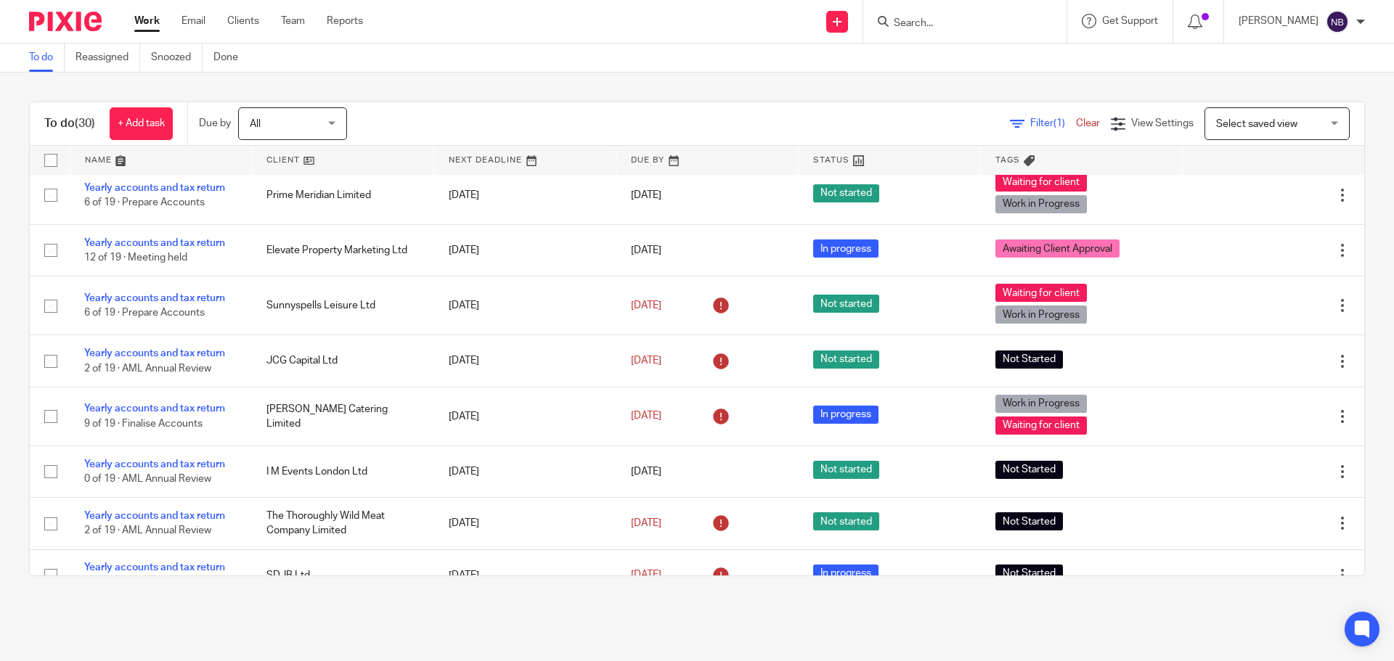
scroll to position [1265, 0]
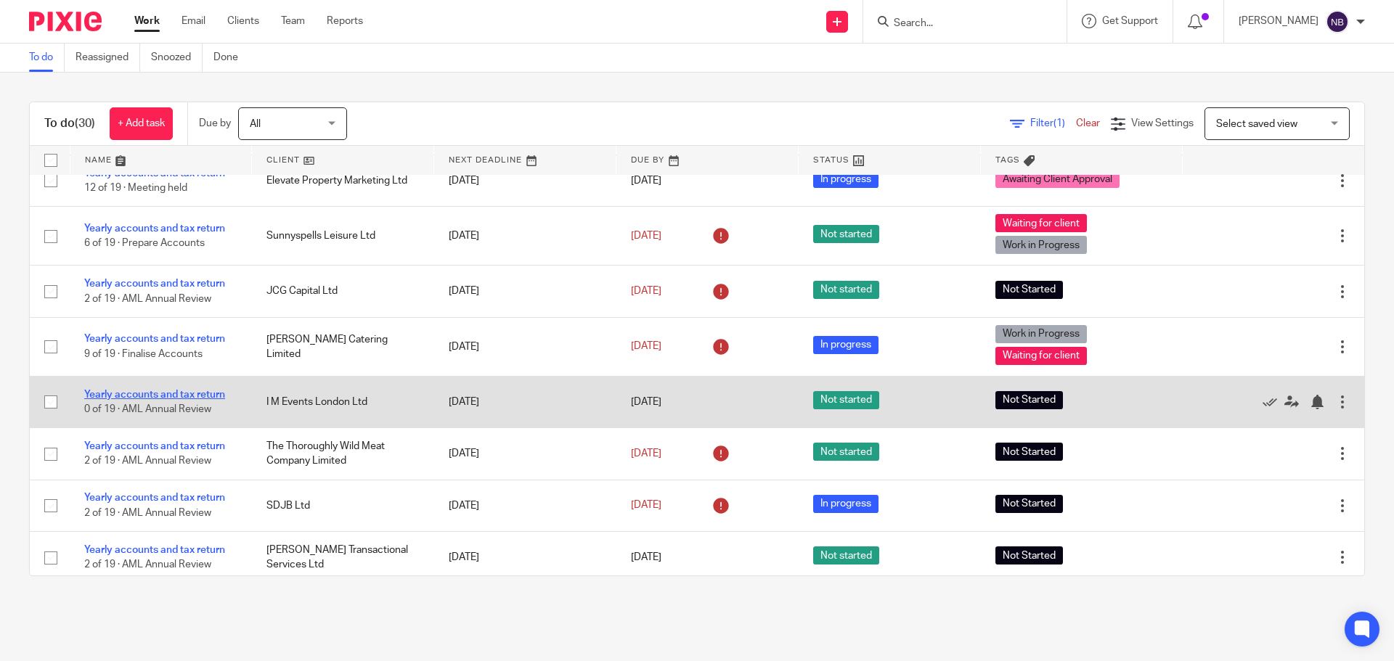
click at [200, 390] on link "Yearly accounts and tax return" at bounding box center [154, 395] width 141 height 10
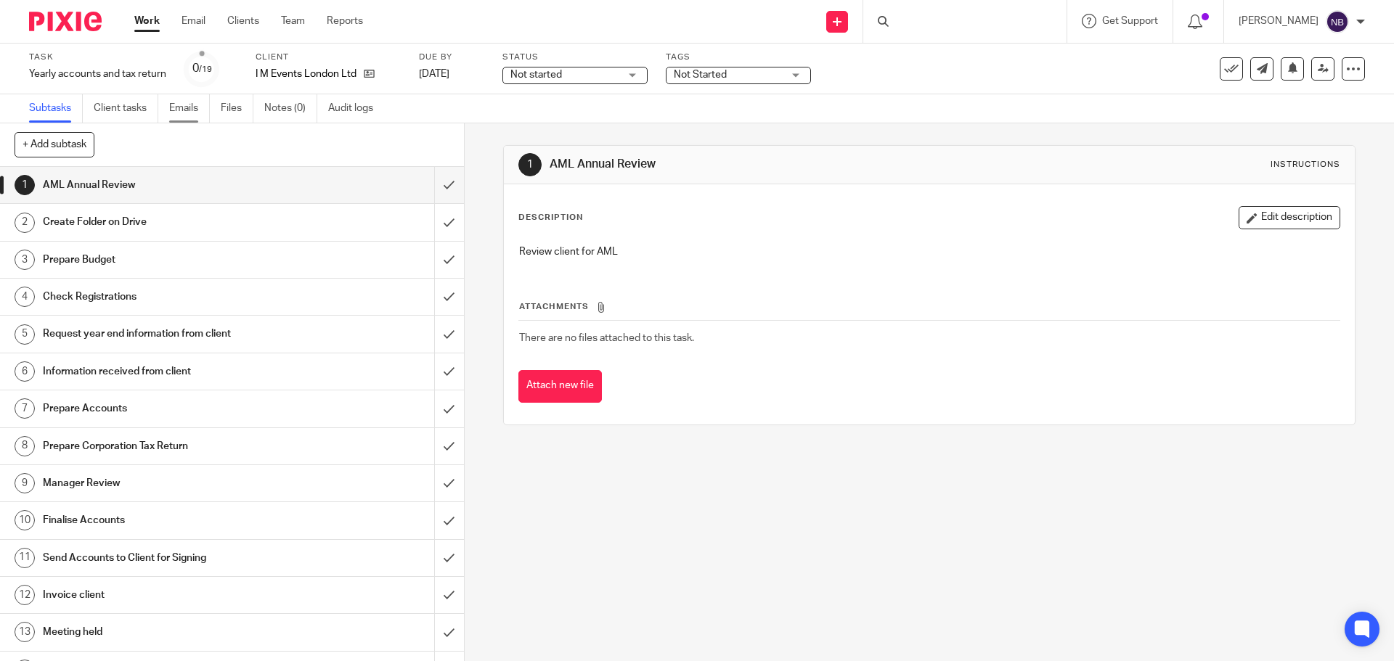
click at [191, 107] on link "Emails" at bounding box center [189, 108] width 41 height 28
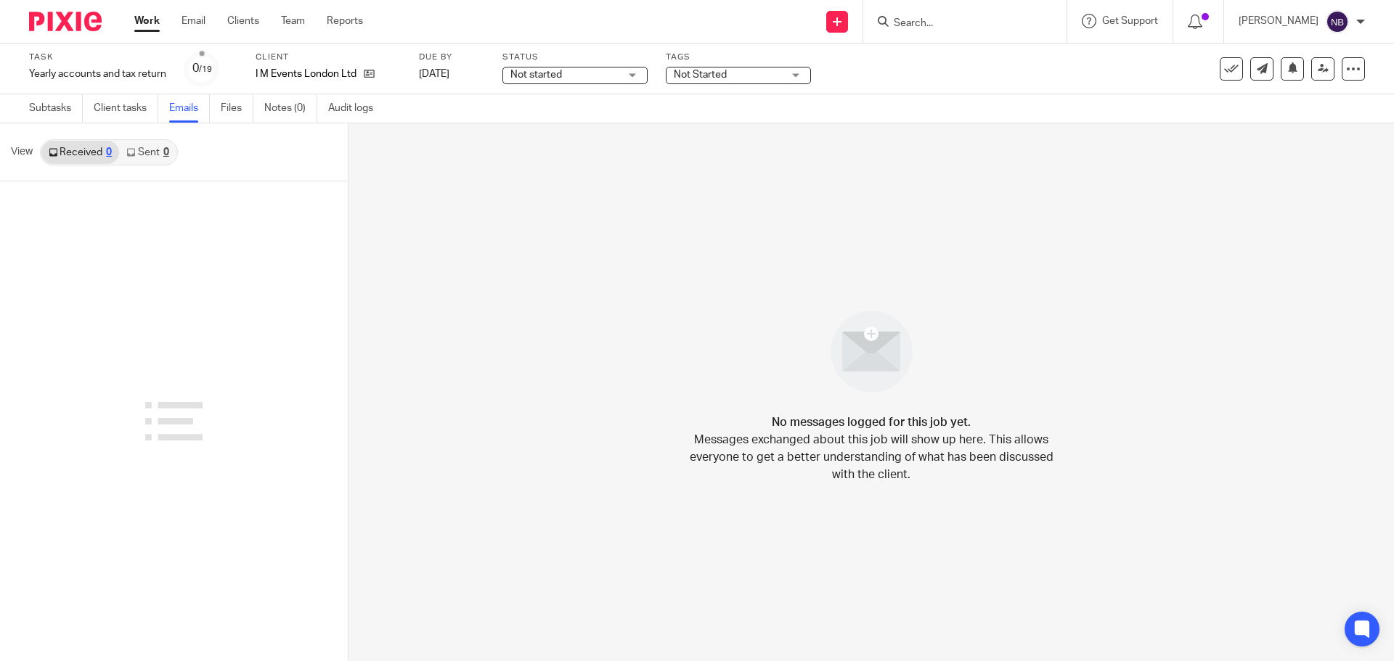
click at [142, 150] on link "Sent 0" at bounding box center [147, 152] width 57 height 23
click at [89, 150] on link "Received 0" at bounding box center [80, 152] width 78 height 23
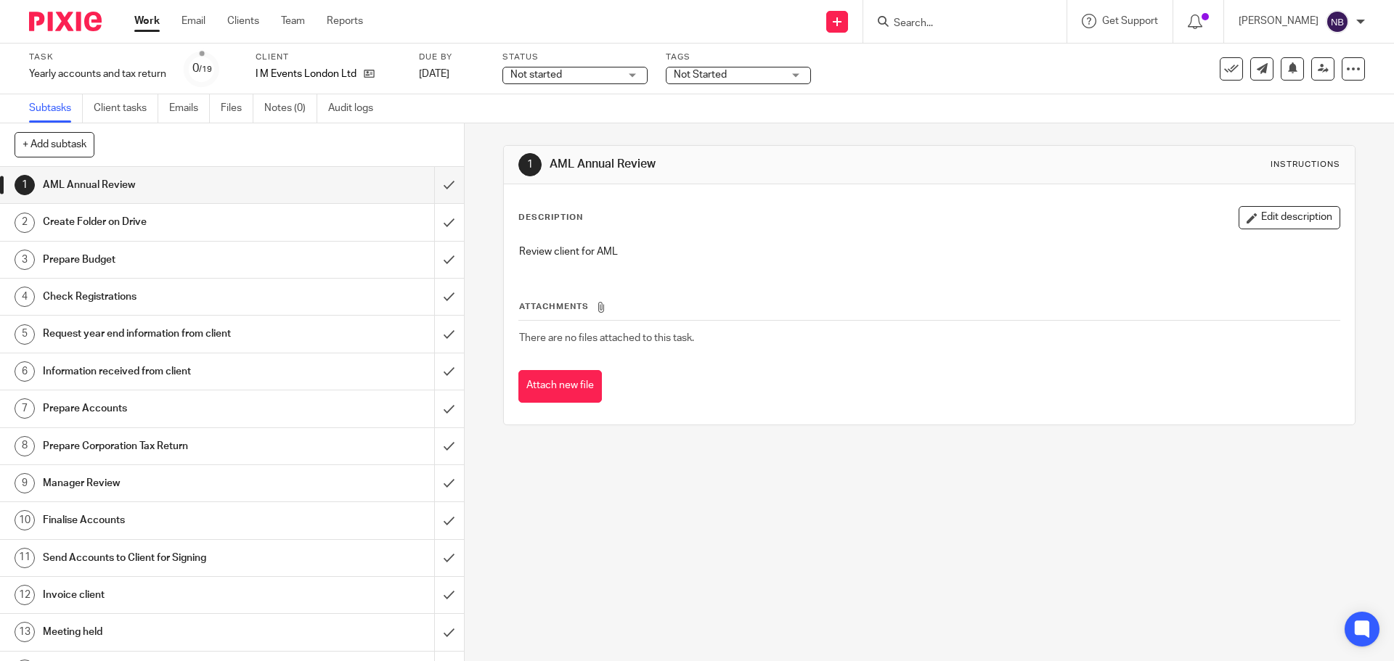
click at [151, 21] on link "Work" at bounding box center [146, 21] width 25 height 15
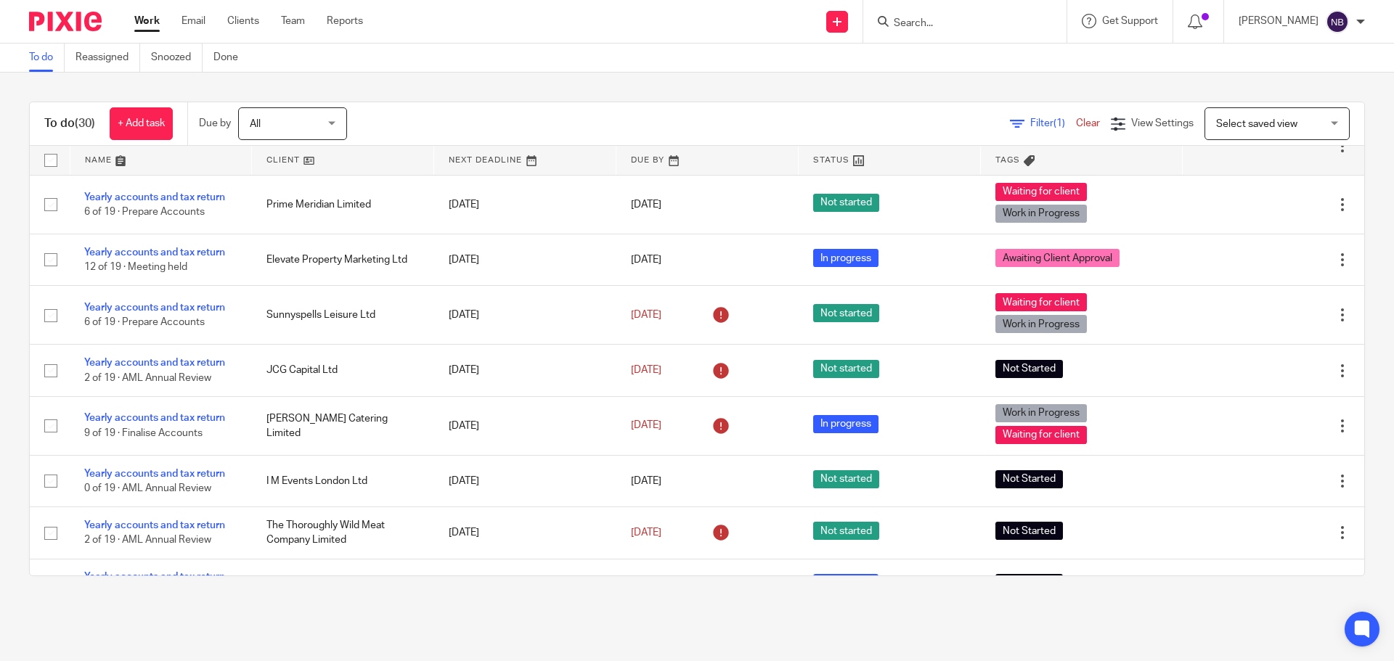
scroll to position [1265, 0]
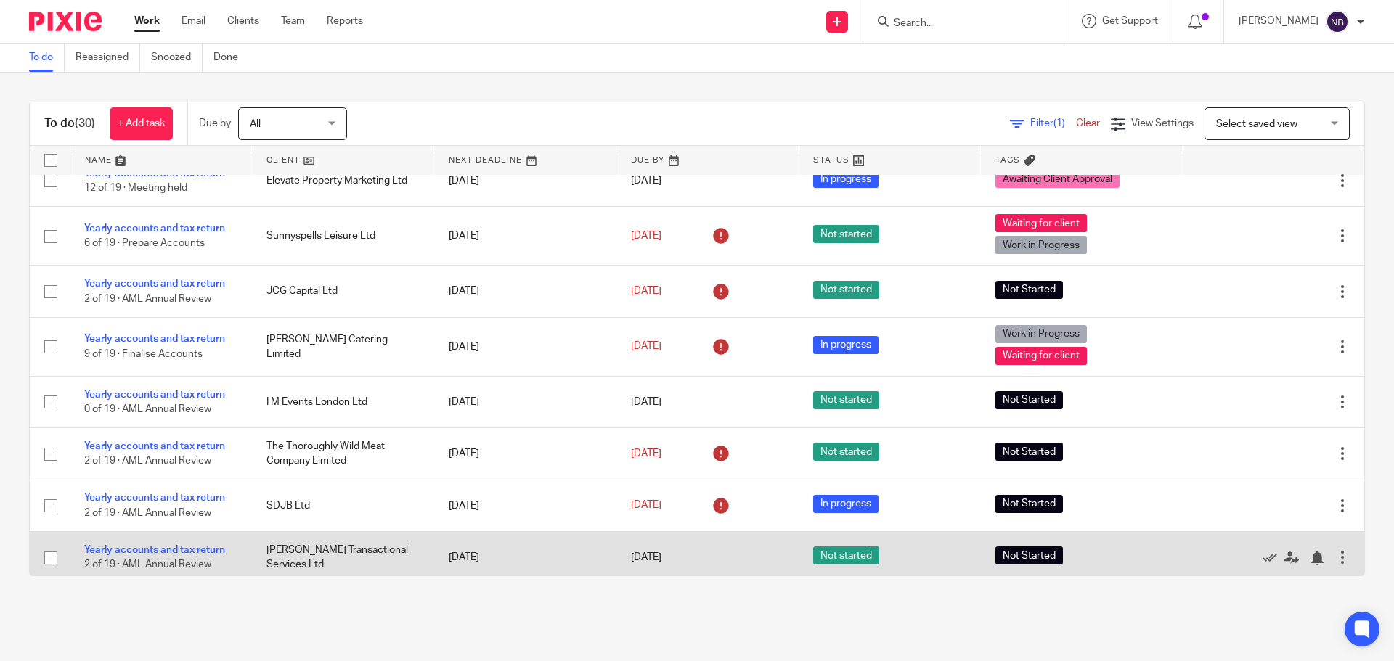
click at [196, 545] on link "Yearly accounts and tax return" at bounding box center [154, 550] width 141 height 10
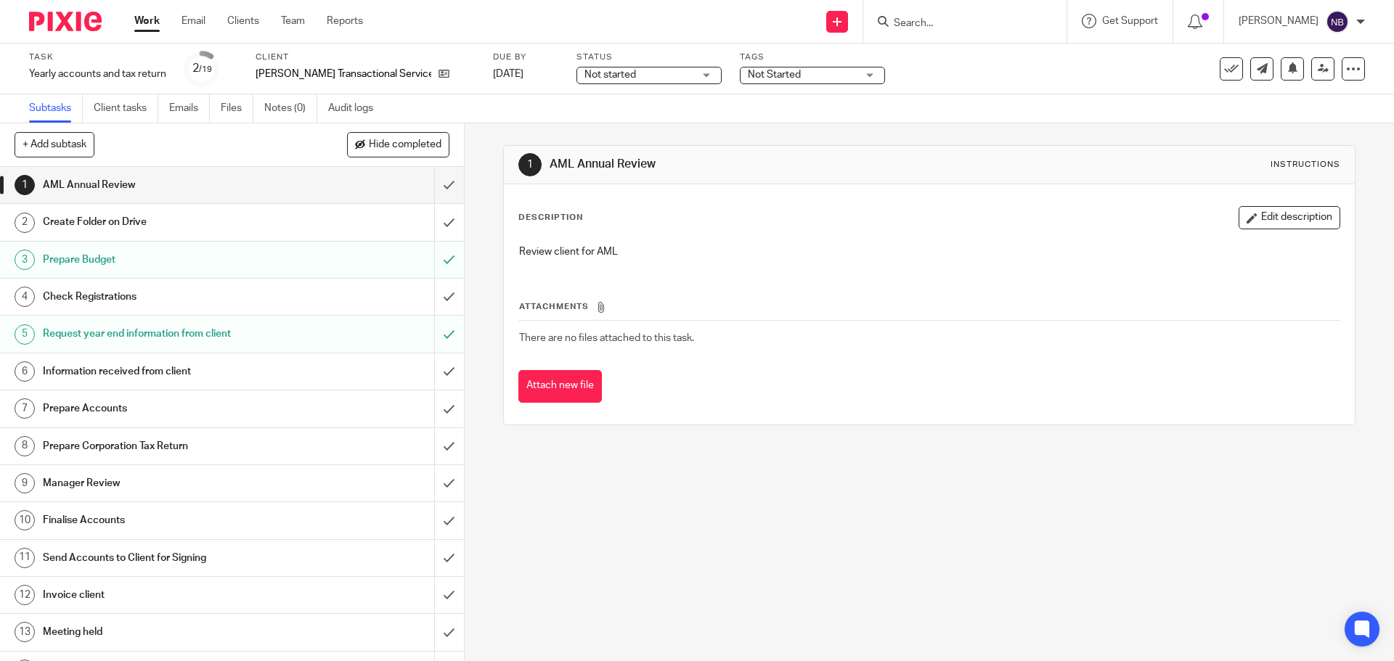
click at [128, 326] on h1 "Request year end information from client" at bounding box center [168, 334] width 251 height 22
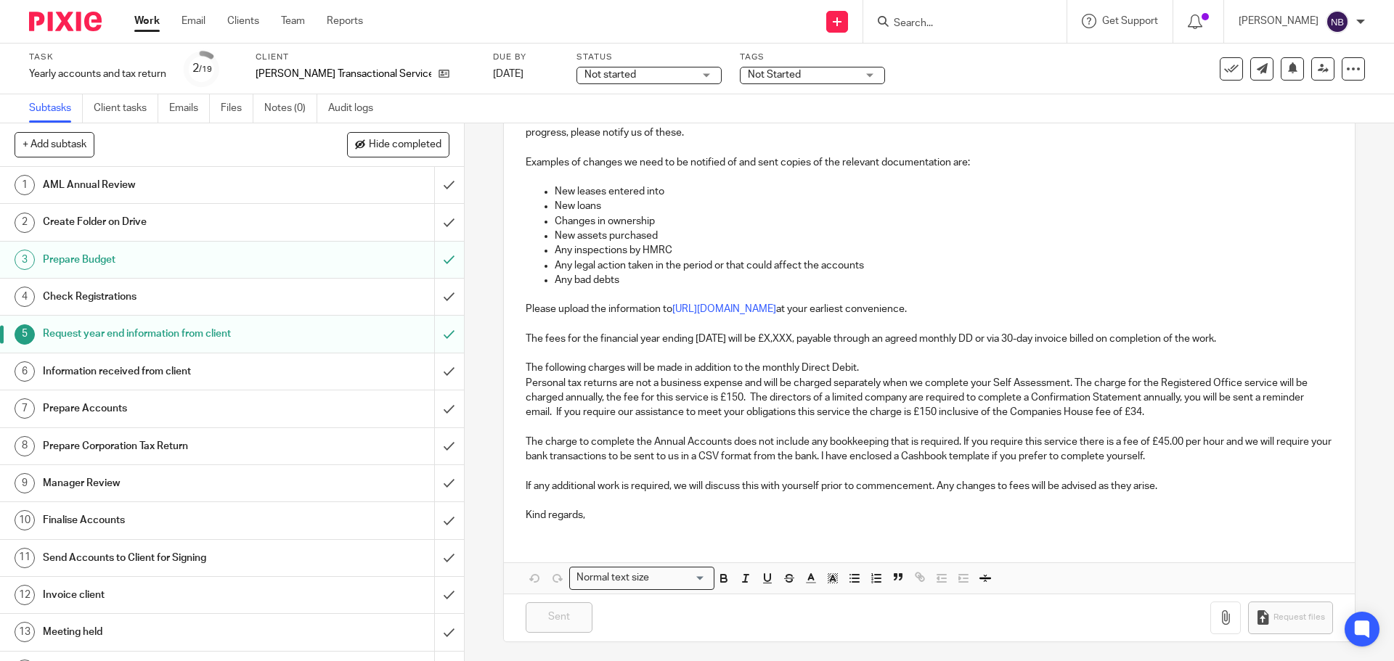
scroll to position [342, 0]
click at [178, 107] on link "Emails" at bounding box center [189, 108] width 41 height 28
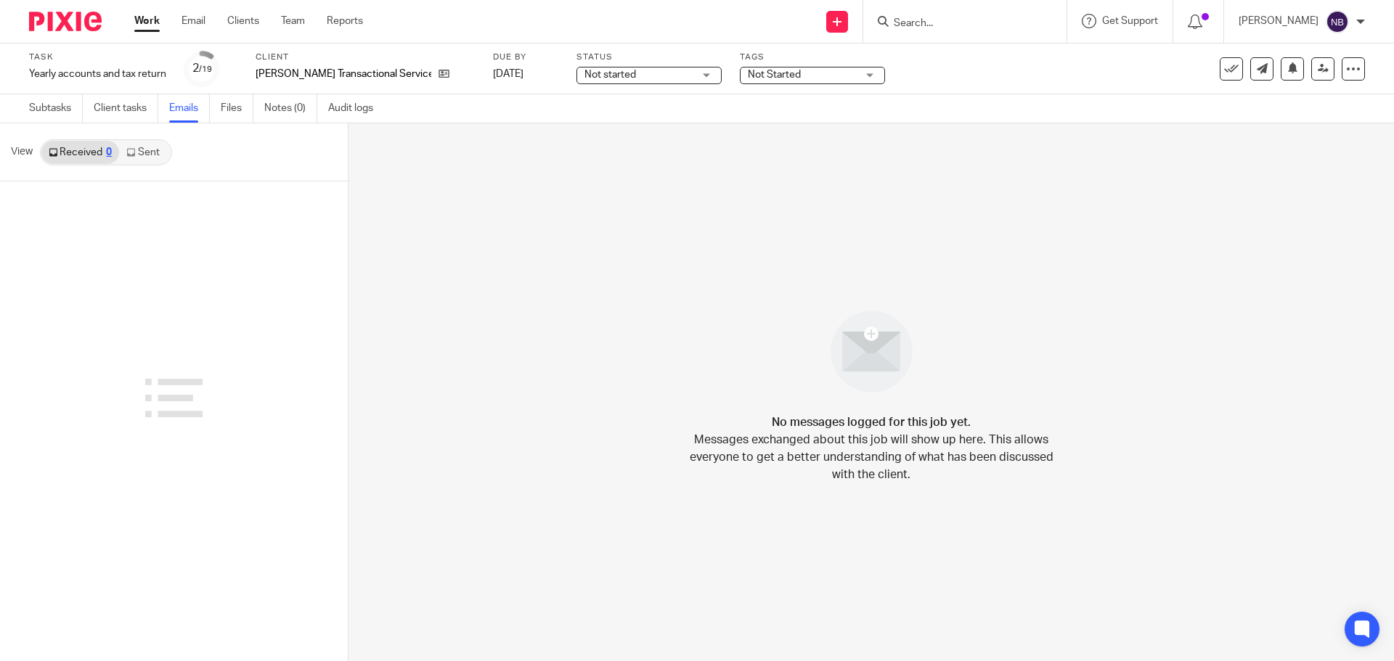
click at [130, 154] on icon at bounding box center [130, 152] width 9 height 9
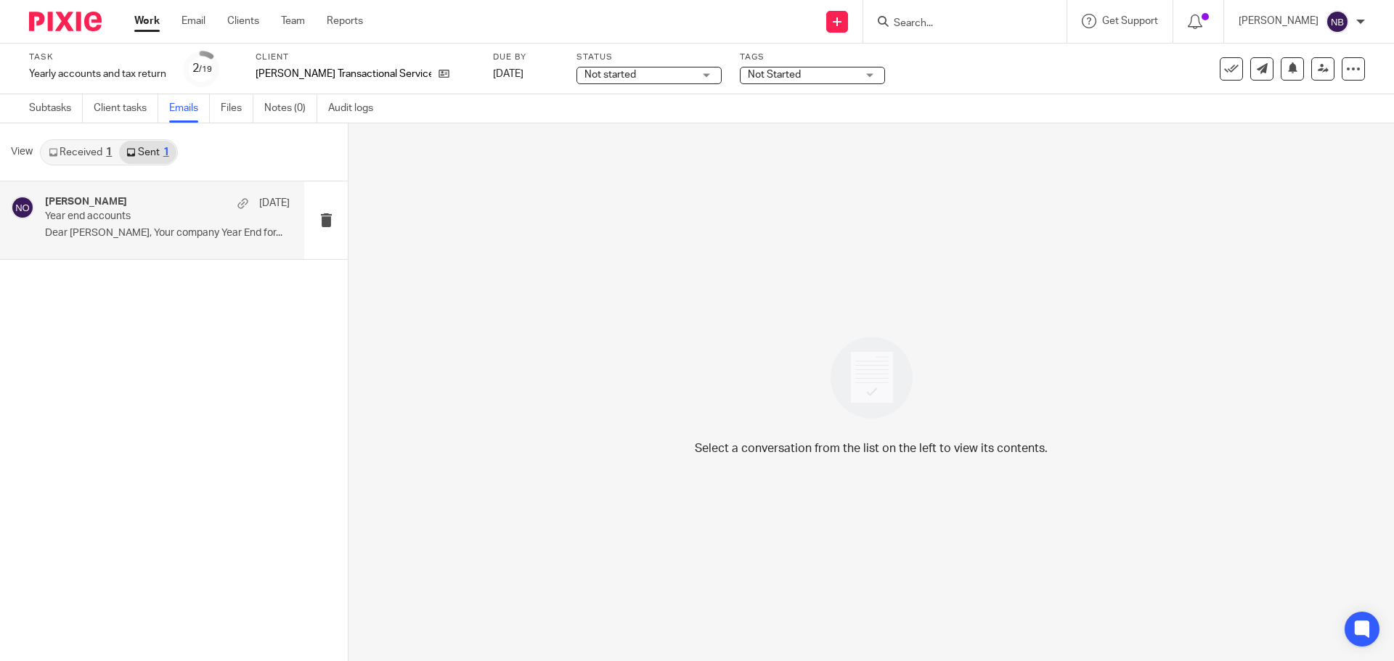
click at [114, 205] on h4 "[PERSON_NAME]" at bounding box center [86, 202] width 82 height 12
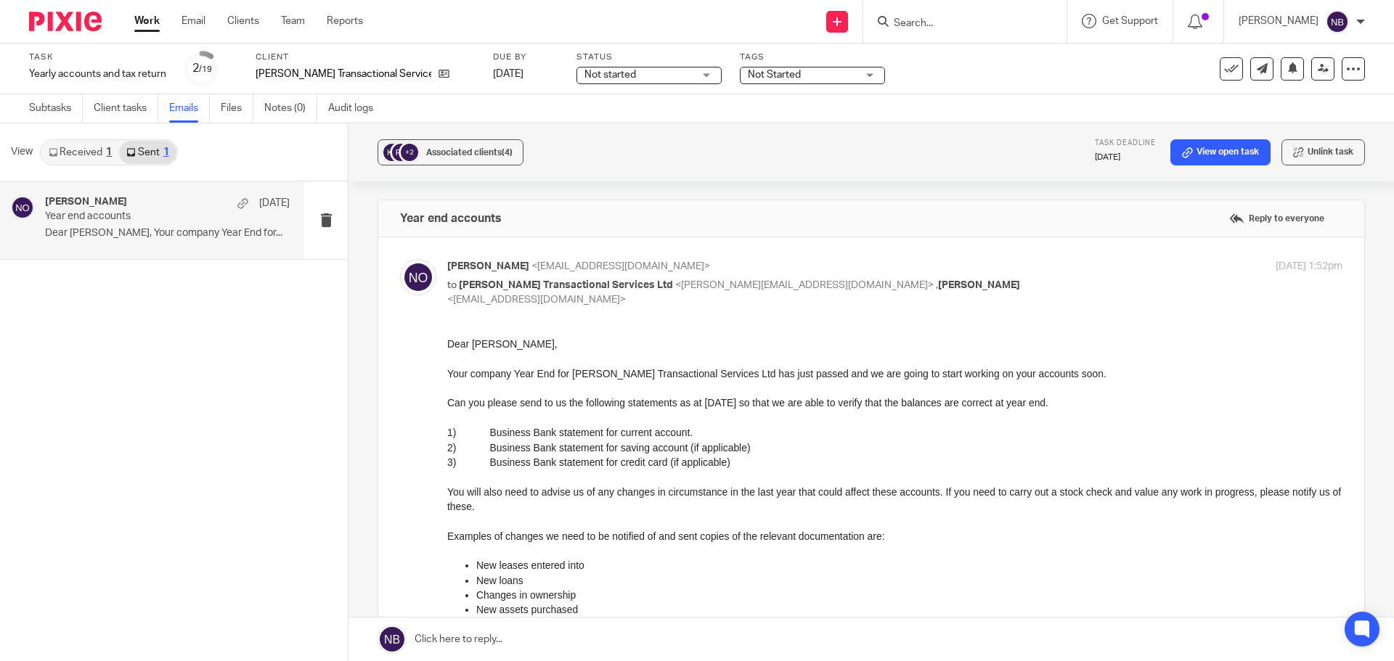
click at [73, 150] on link "Received 1" at bounding box center [80, 152] width 78 height 23
click at [112, 216] on p "Year end accounts" at bounding box center [143, 217] width 196 height 12
click at [145, 18] on link "Work" at bounding box center [146, 21] width 25 height 15
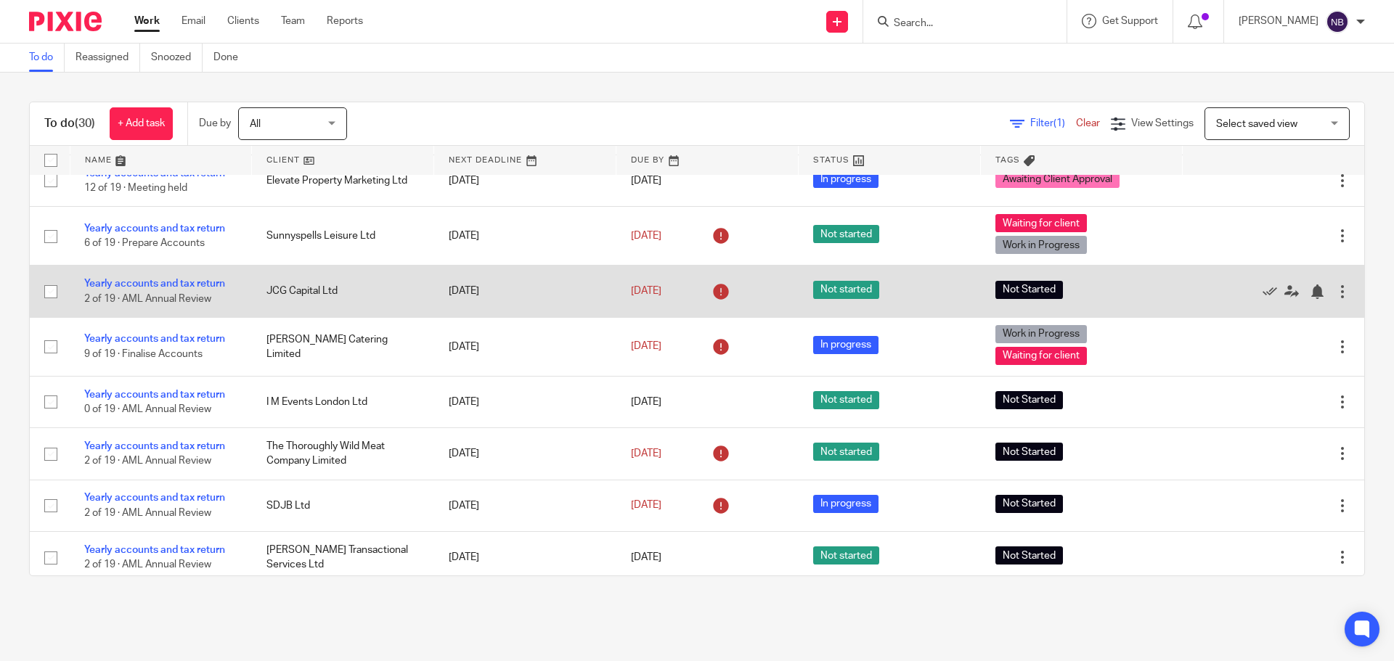
scroll to position [1192, 0]
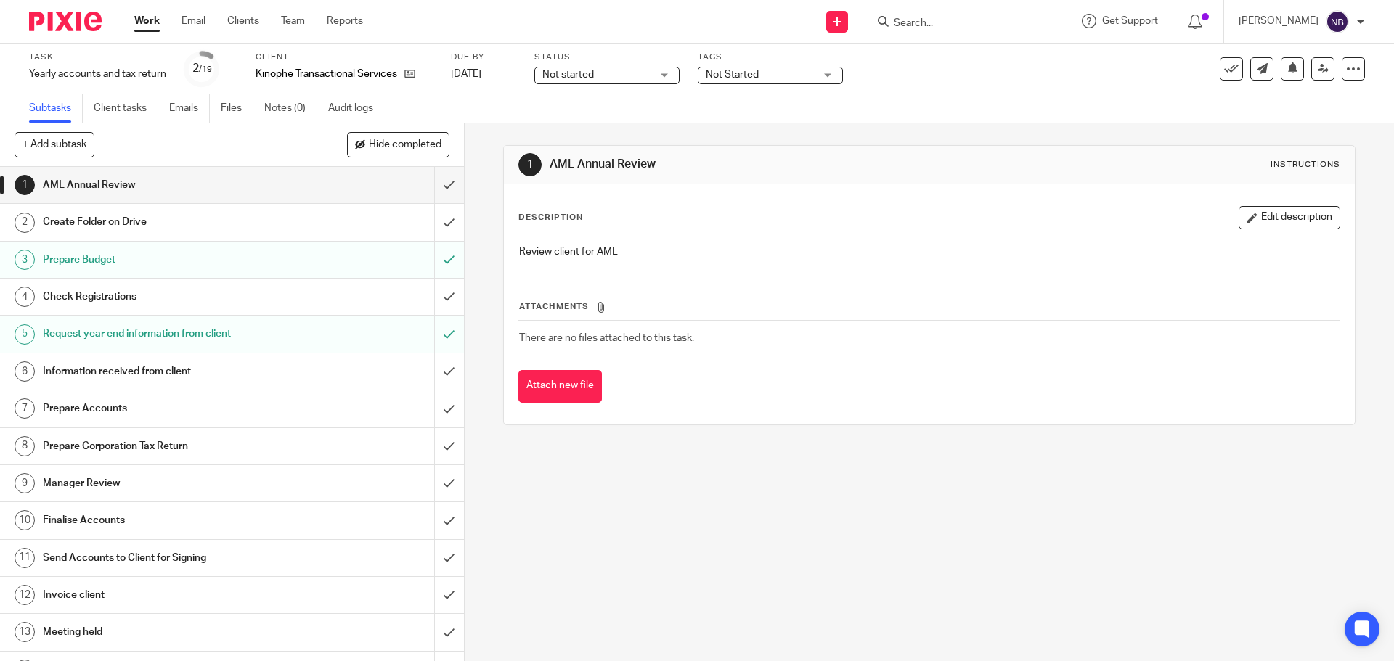
click at [182, 337] on h1 "Request year end information from client" at bounding box center [168, 334] width 251 height 22
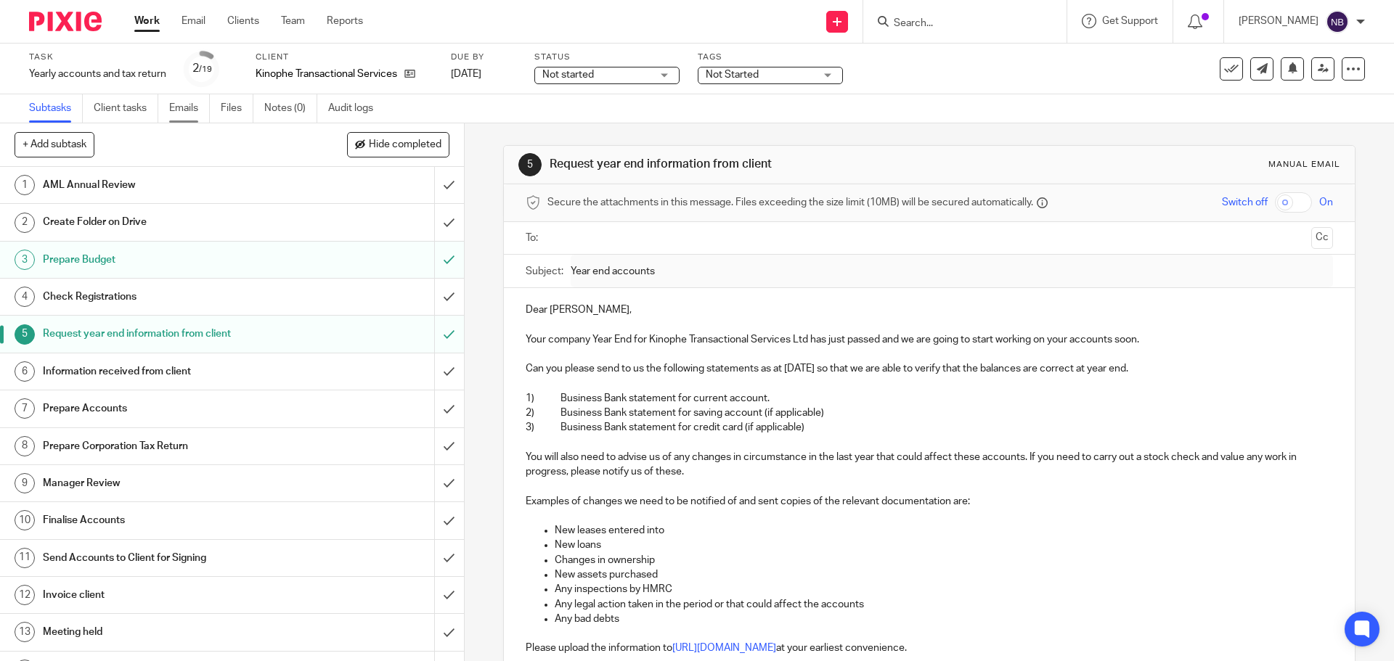
click at [185, 105] on link "Emails" at bounding box center [189, 108] width 41 height 28
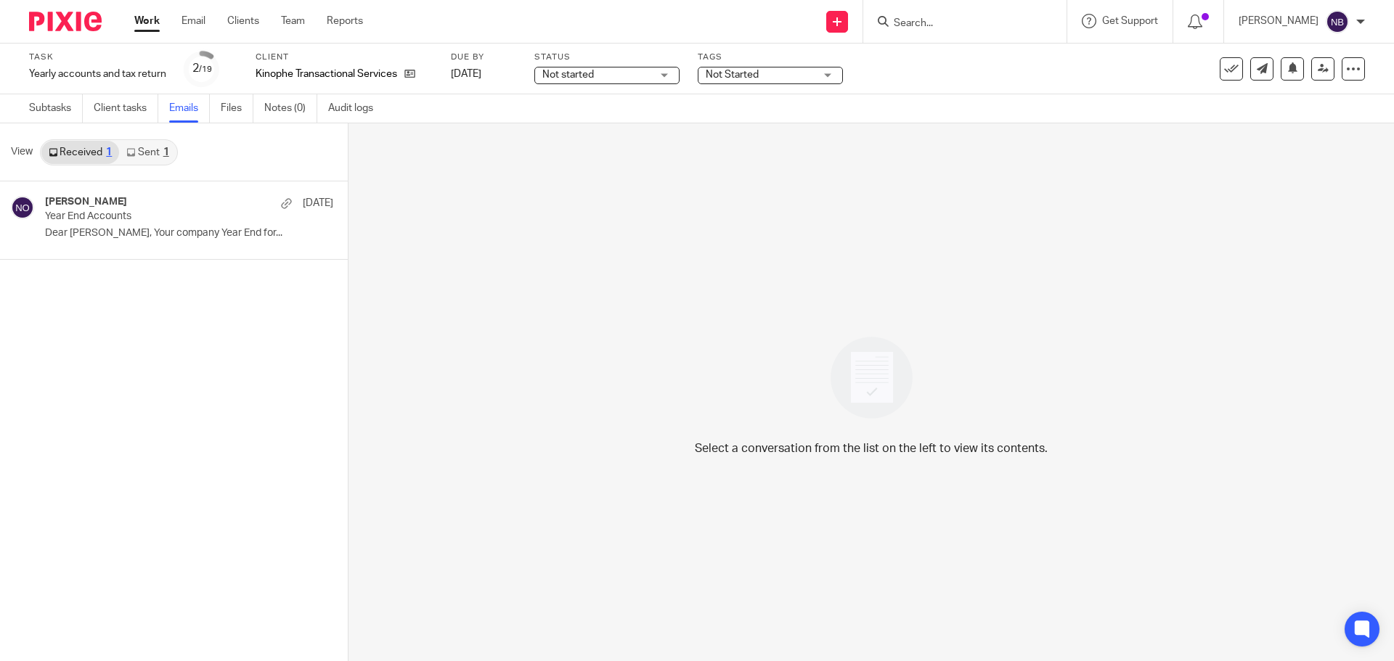
click at [137, 154] on link "Sent 1" at bounding box center [147, 152] width 57 height 23
click at [94, 155] on link "Received 1" at bounding box center [80, 152] width 78 height 23
click at [134, 195] on div "Niall O'Driscoll 21 Jul Year End Accounts Dear Isabelle, Your company Year End …" at bounding box center [152, 220] width 304 height 78
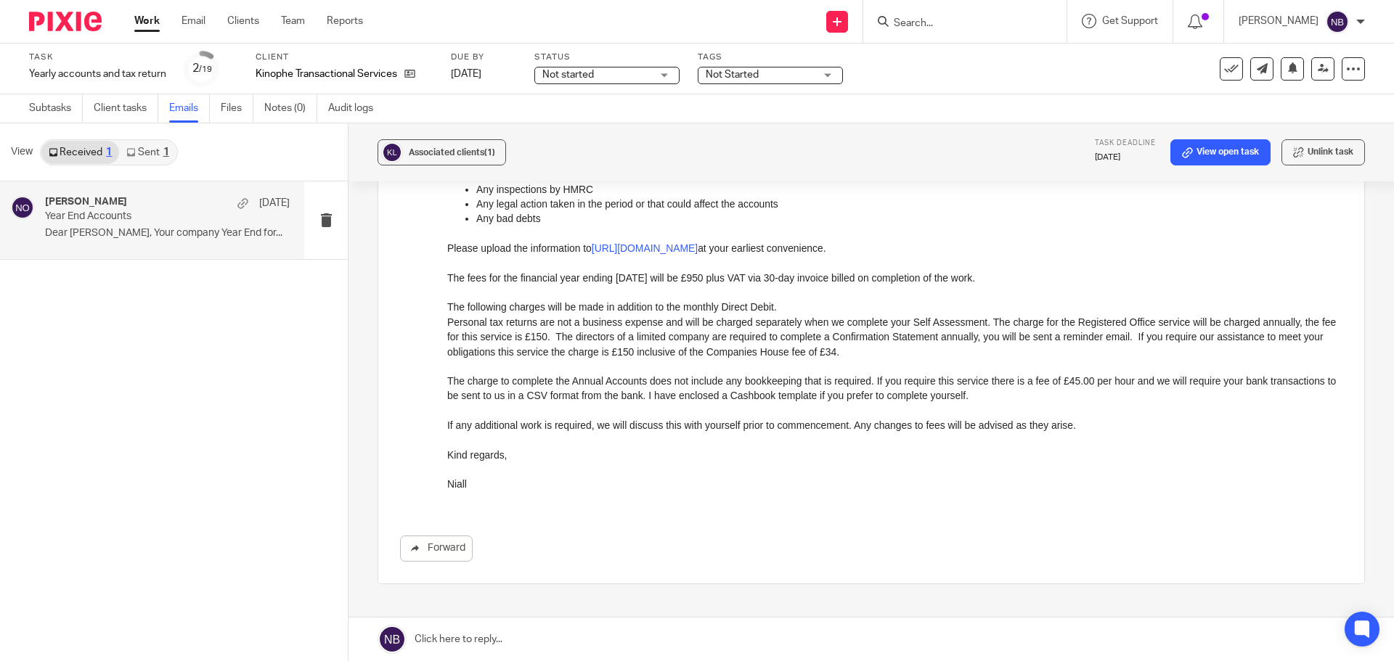
scroll to position [73, 0]
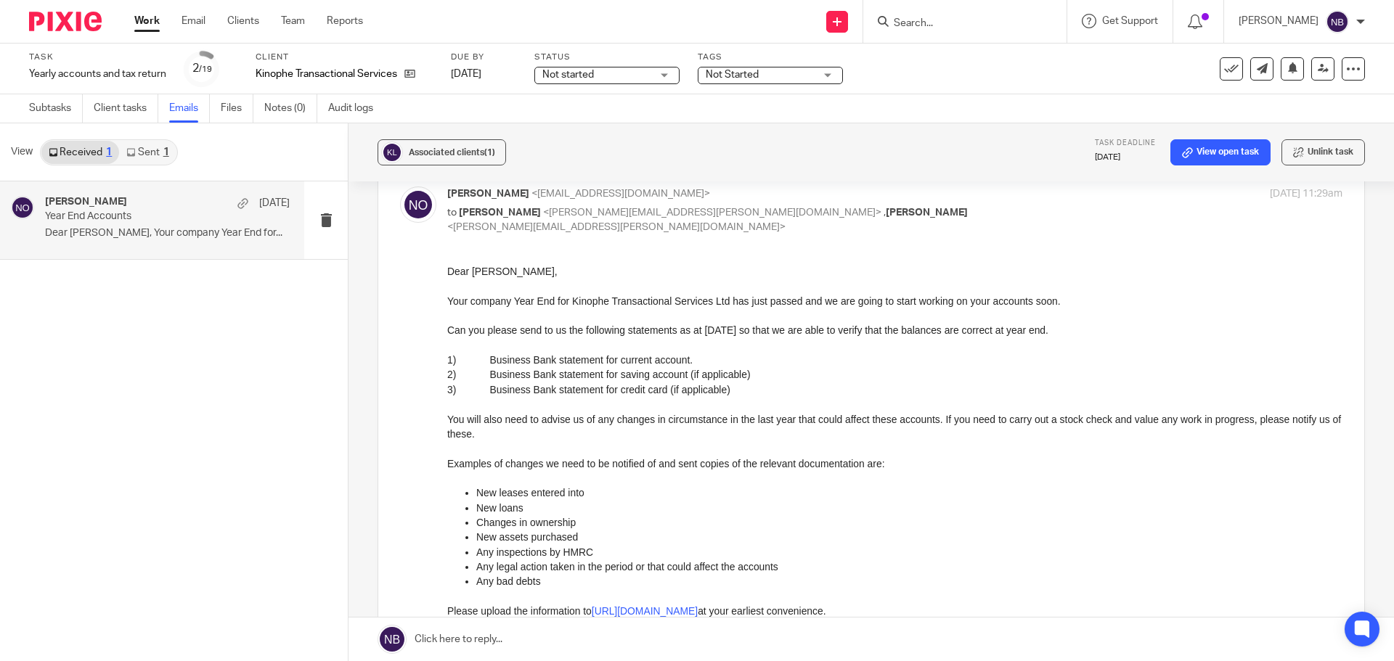
click at [163, 163] on link "Sent 1" at bounding box center [147, 152] width 57 height 23
click at [148, 206] on div "Niall OD -PB 21 Jul" at bounding box center [167, 203] width 245 height 15
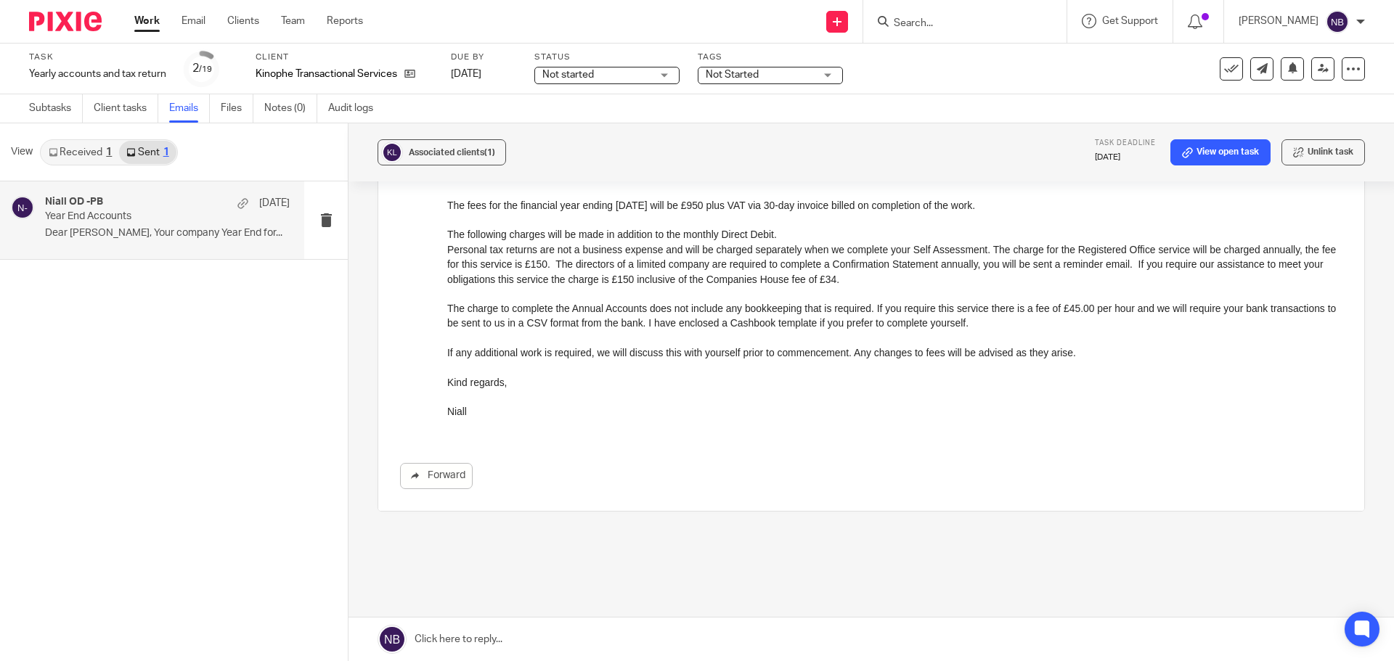
scroll to position [0, 0]
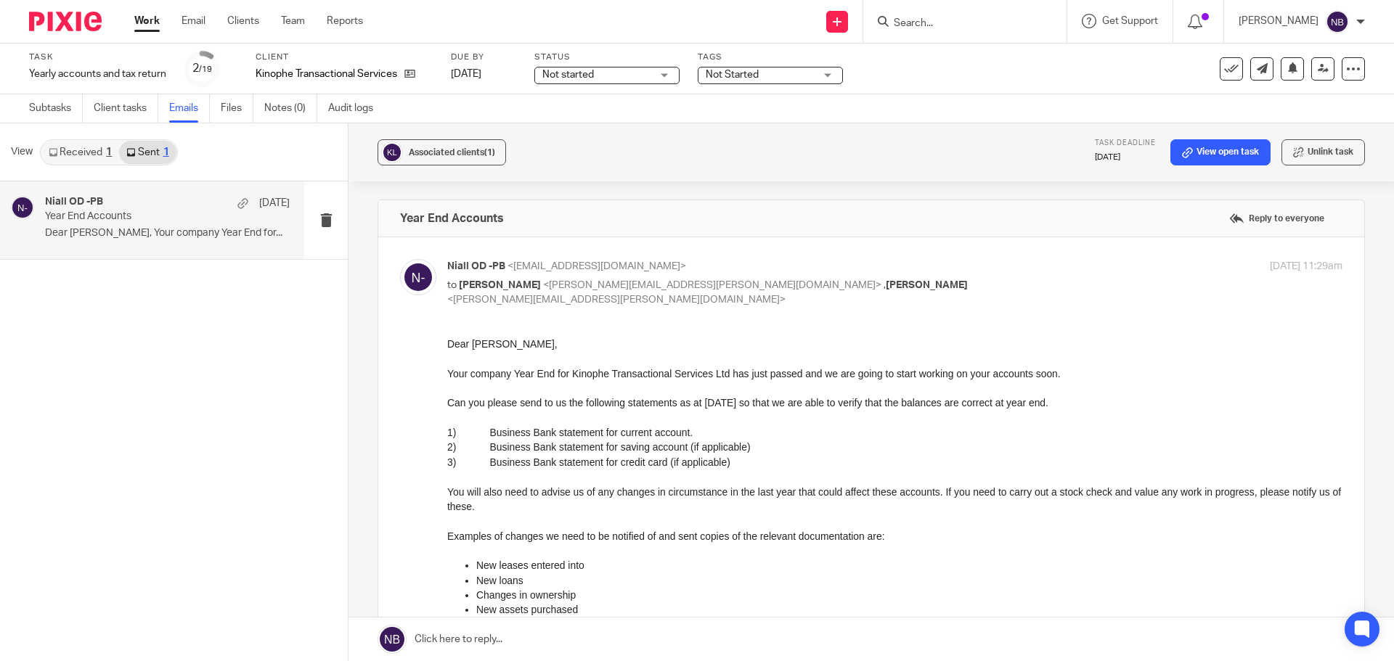
click at [141, 23] on link "Work" at bounding box center [146, 21] width 25 height 15
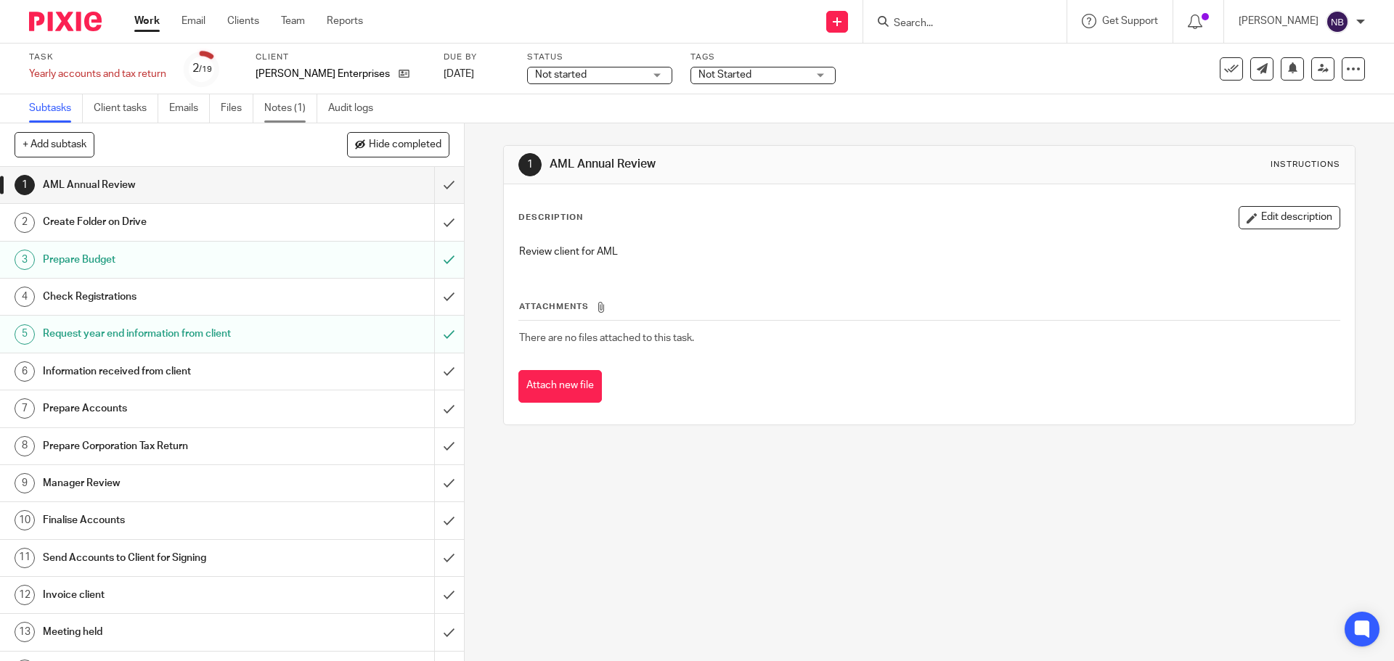
click at [275, 105] on link "Notes (1)" at bounding box center [290, 108] width 53 height 28
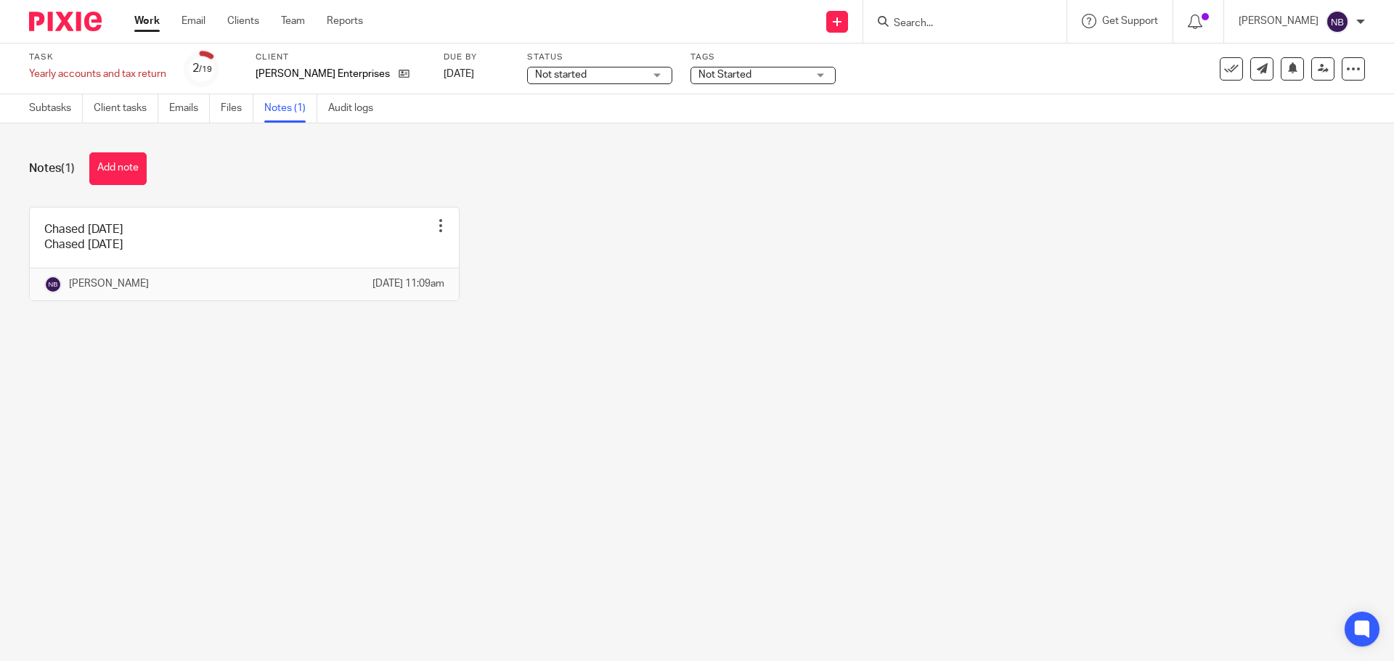
click at [185, 108] on link "Emails" at bounding box center [189, 108] width 41 height 28
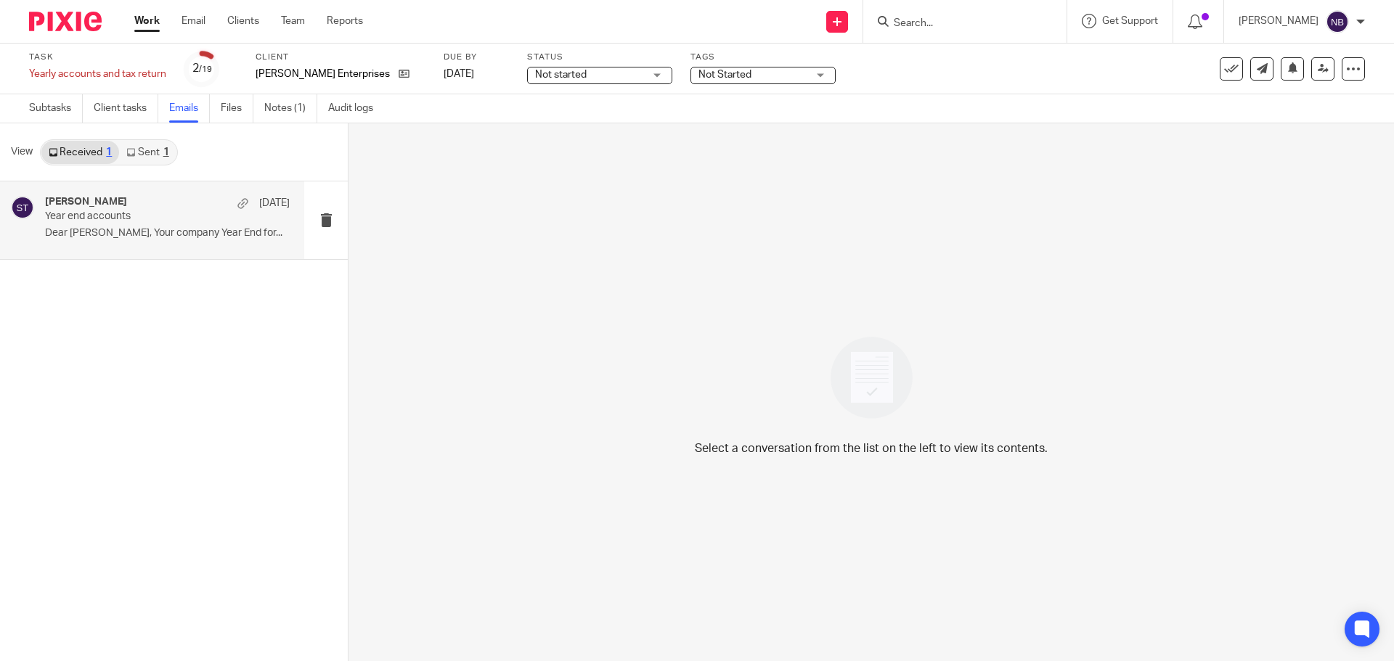
click at [113, 237] on p "Dear [PERSON_NAME], Your company Year End for..." at bounding box center [167, 233] width 245 height 12
